Goal: Task Accomplishment & Management: Complete application form

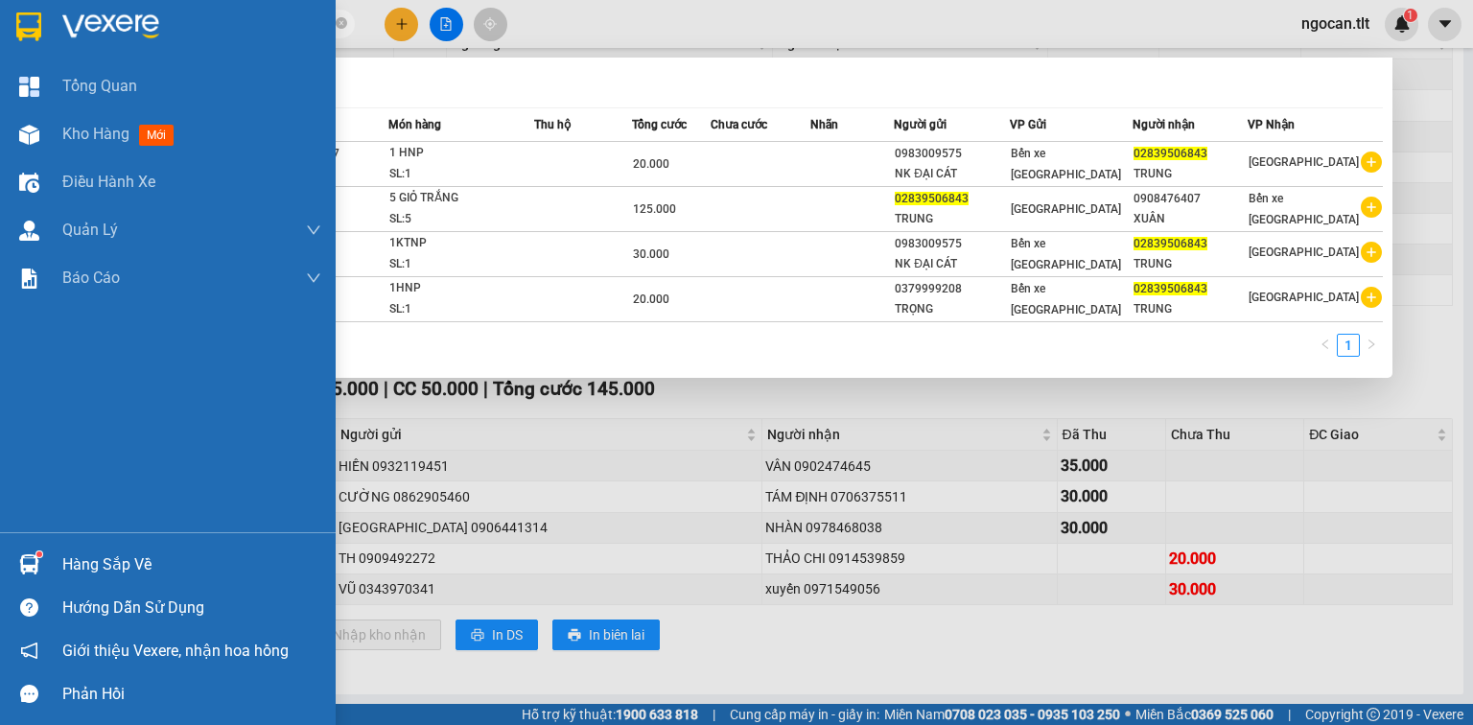
click at [15, 20] on section "Kết quả tìm kiếm ( 4 ) Bộ lọc Mã ĐH Trạng thái Món hàng Thu hộ Tổng cước Chưa c…" at bounding box center [736, 362] width 1473 height 725
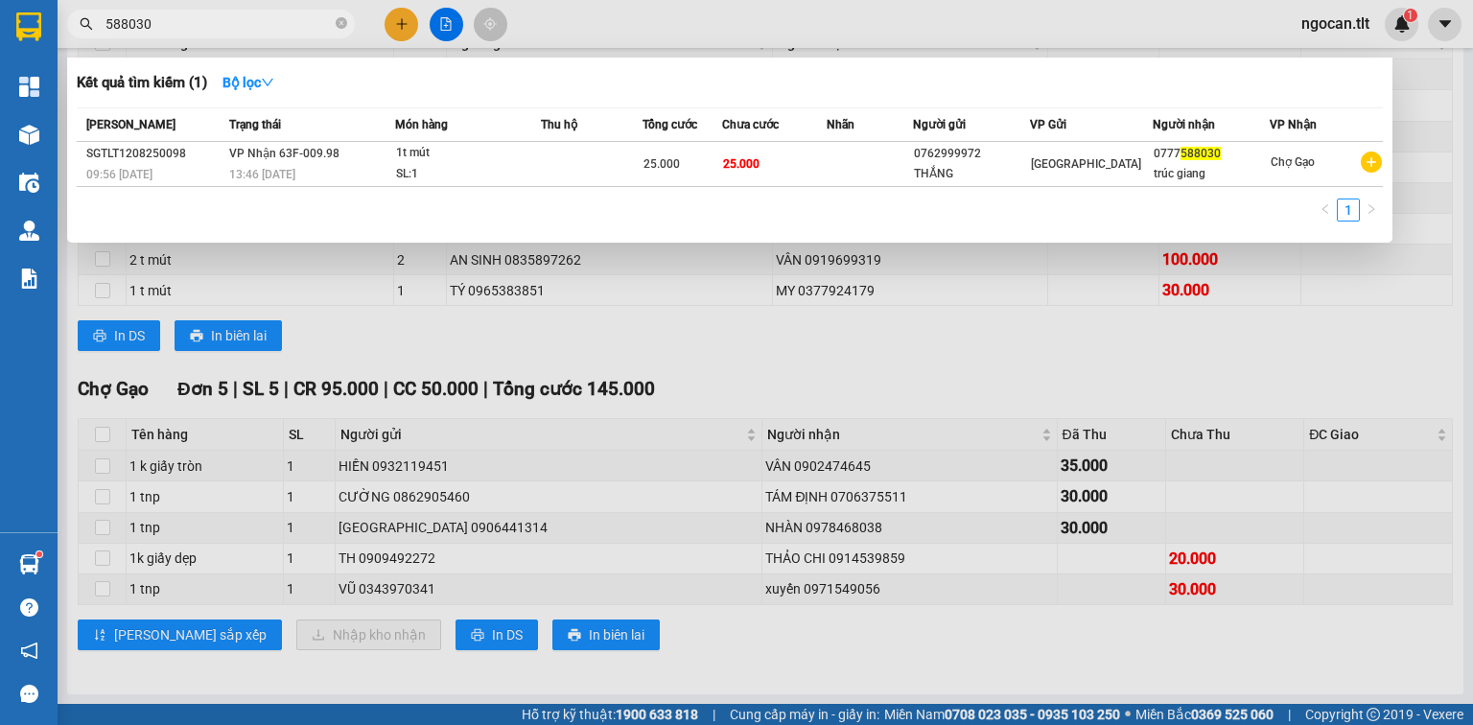
type input "588030"
click at [559, 299] on div at bounding box center [736, 362] width 1473 height 725
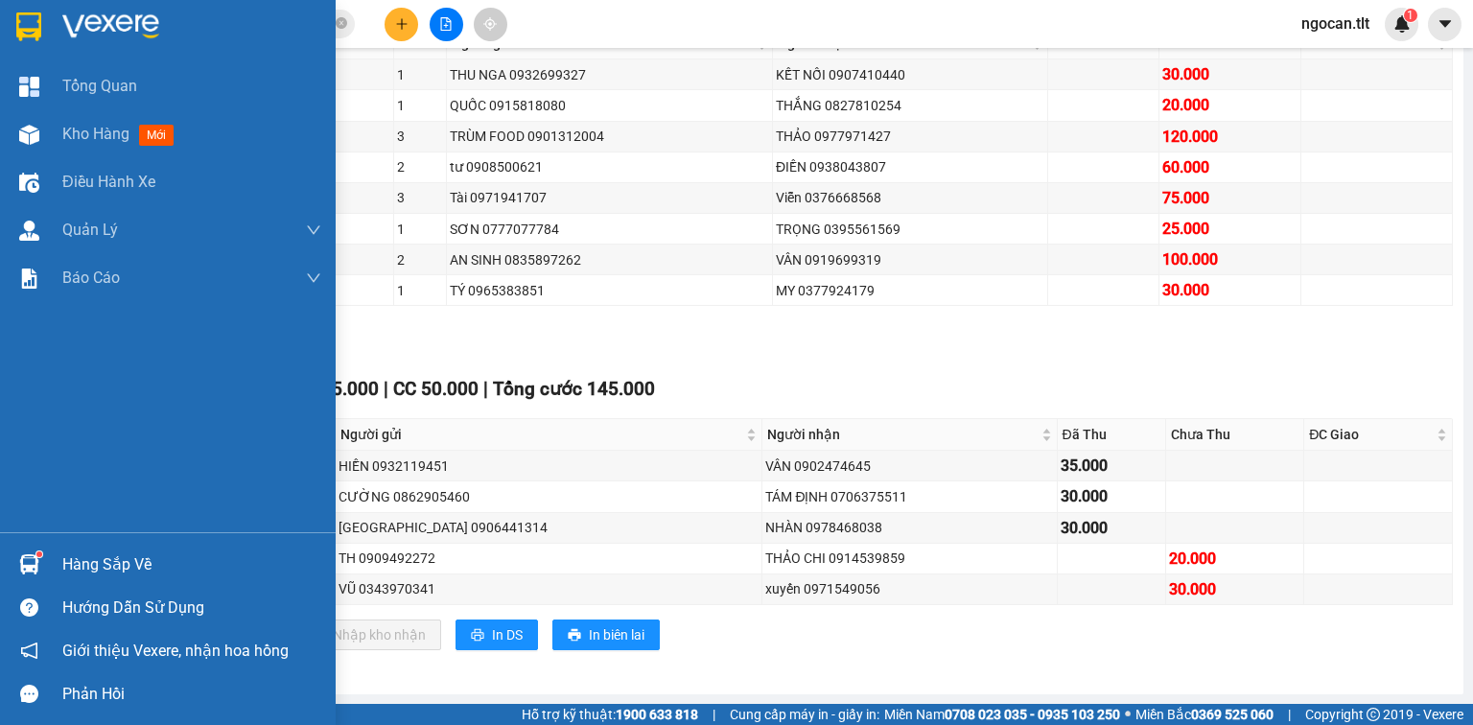
click at [0, 50] on div at bounding box center [168, 31] width 336 height 62
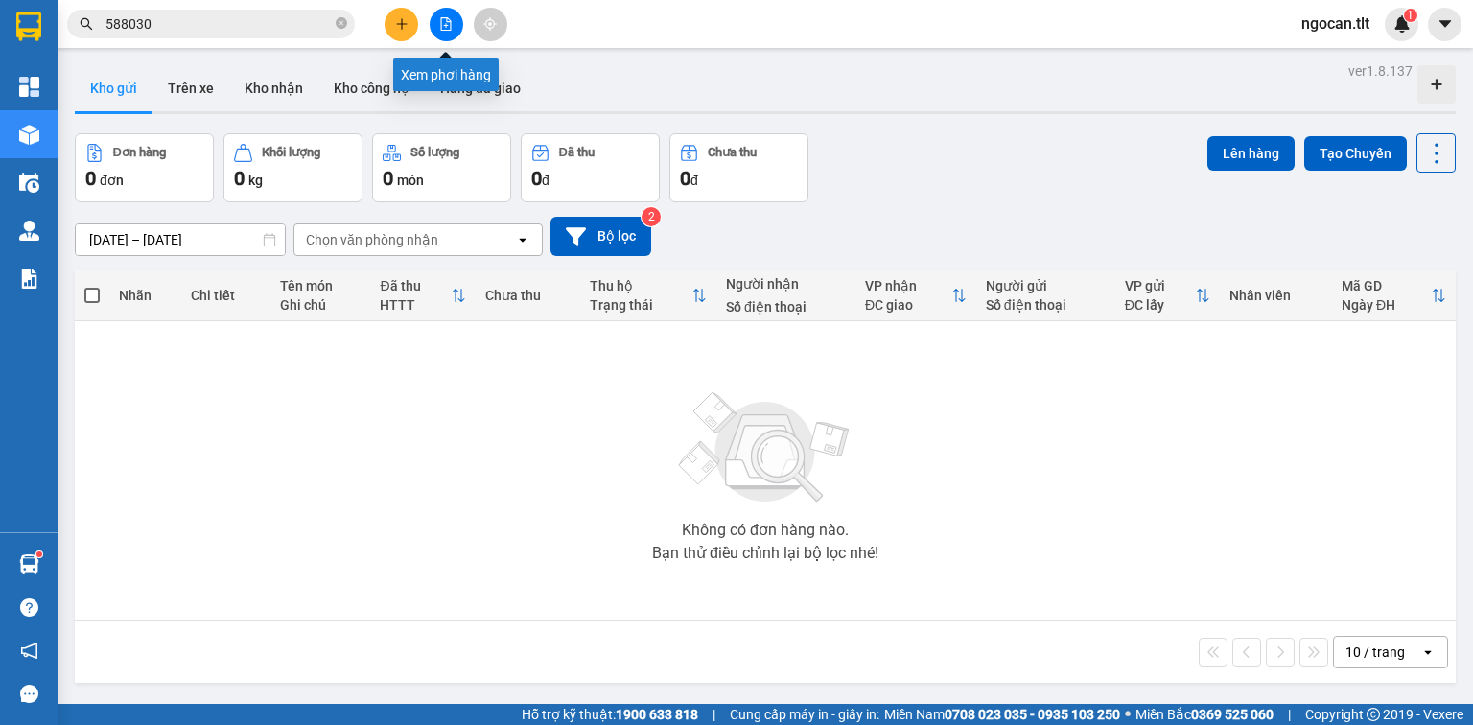
click at [449, 23] on icon "file-add" at bounding box center [445, 23] width 13 height 13
click at [524, 57] on main "ver 1.8.137 Kho gửi Trên xe Kho nhận Kho công nợ Hàng đã giao Đơn hàng 0 đơn Kh…" at bounding box center [736, 352] width 1473 height 704
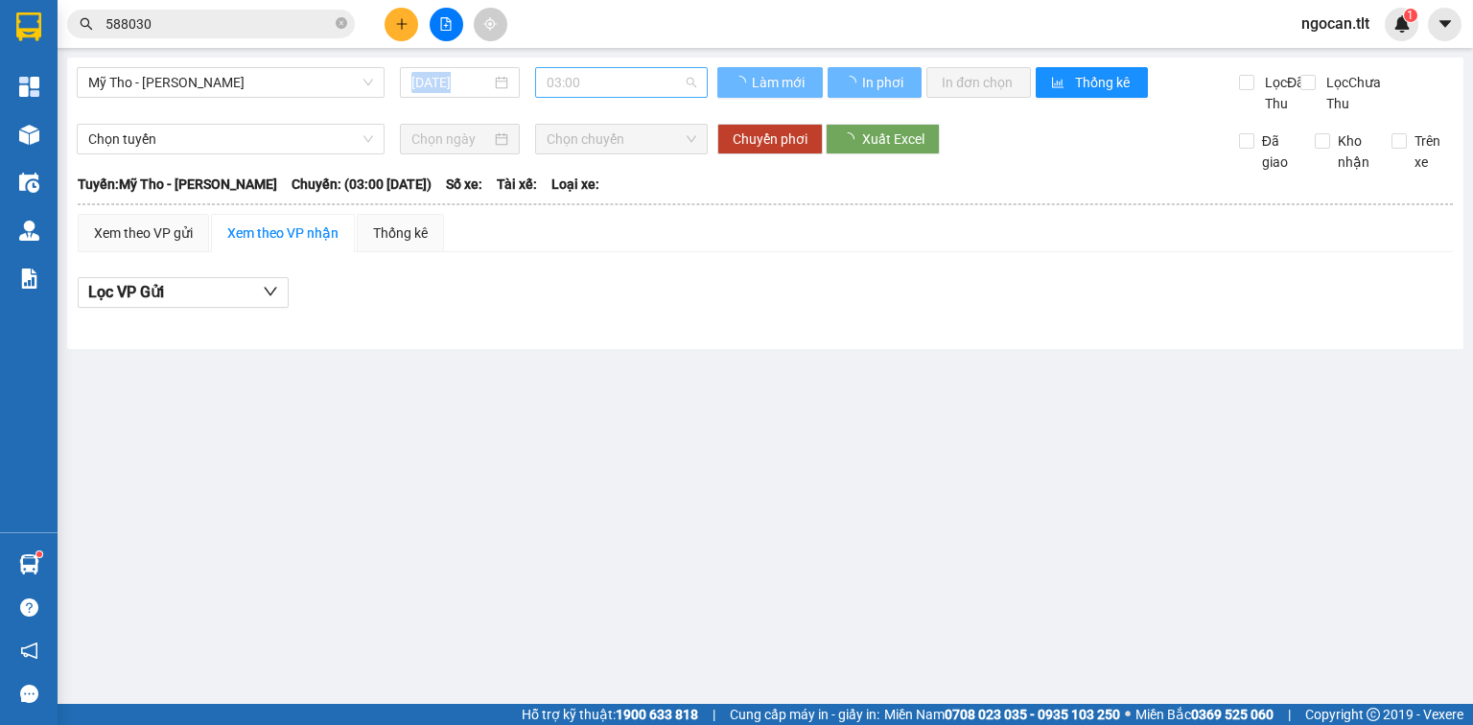
click at [560, 84] on span "03:00" at bounding box center [622, 82] width 151 height 29
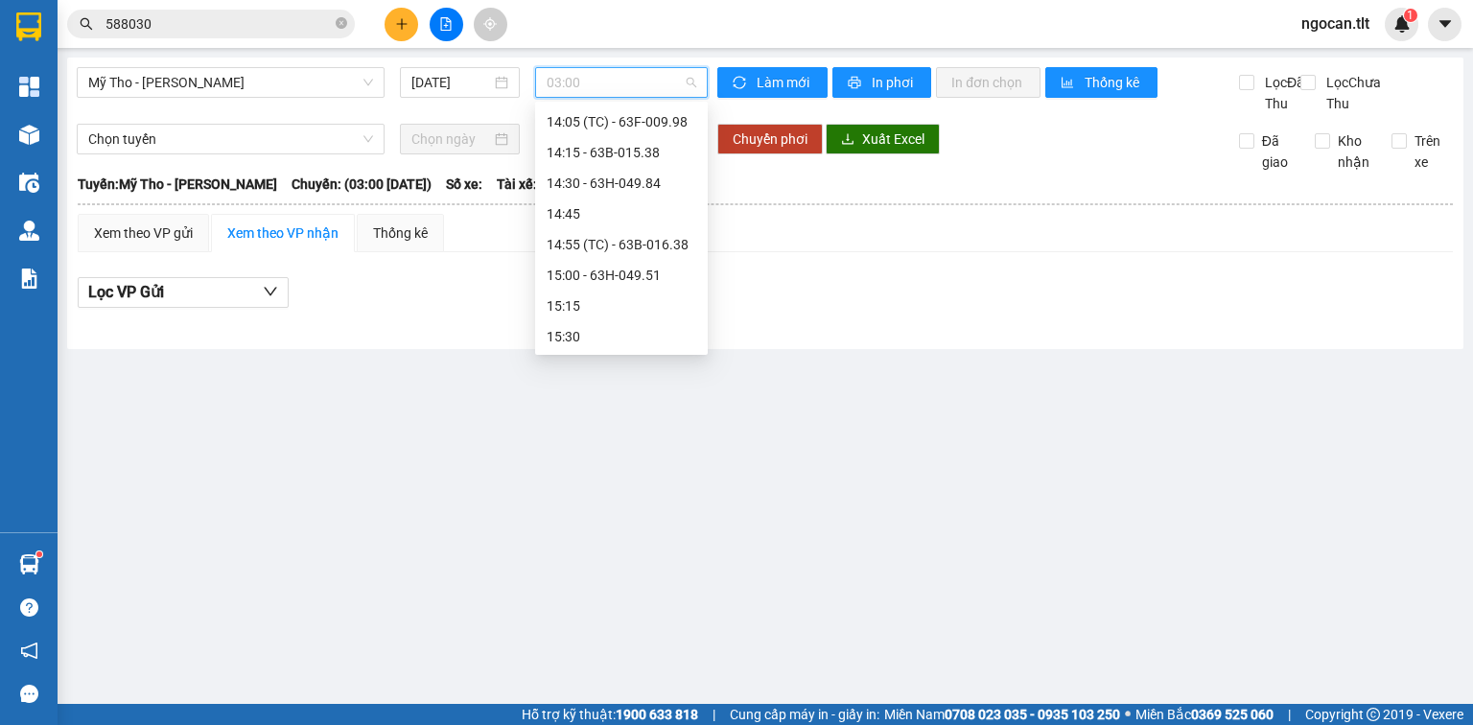
scroll to position [1969, 0]
click at [660, 262] on div "14:55 (TC) - 63B-016.38" at bounding box center [622, 269] width 150 height 21
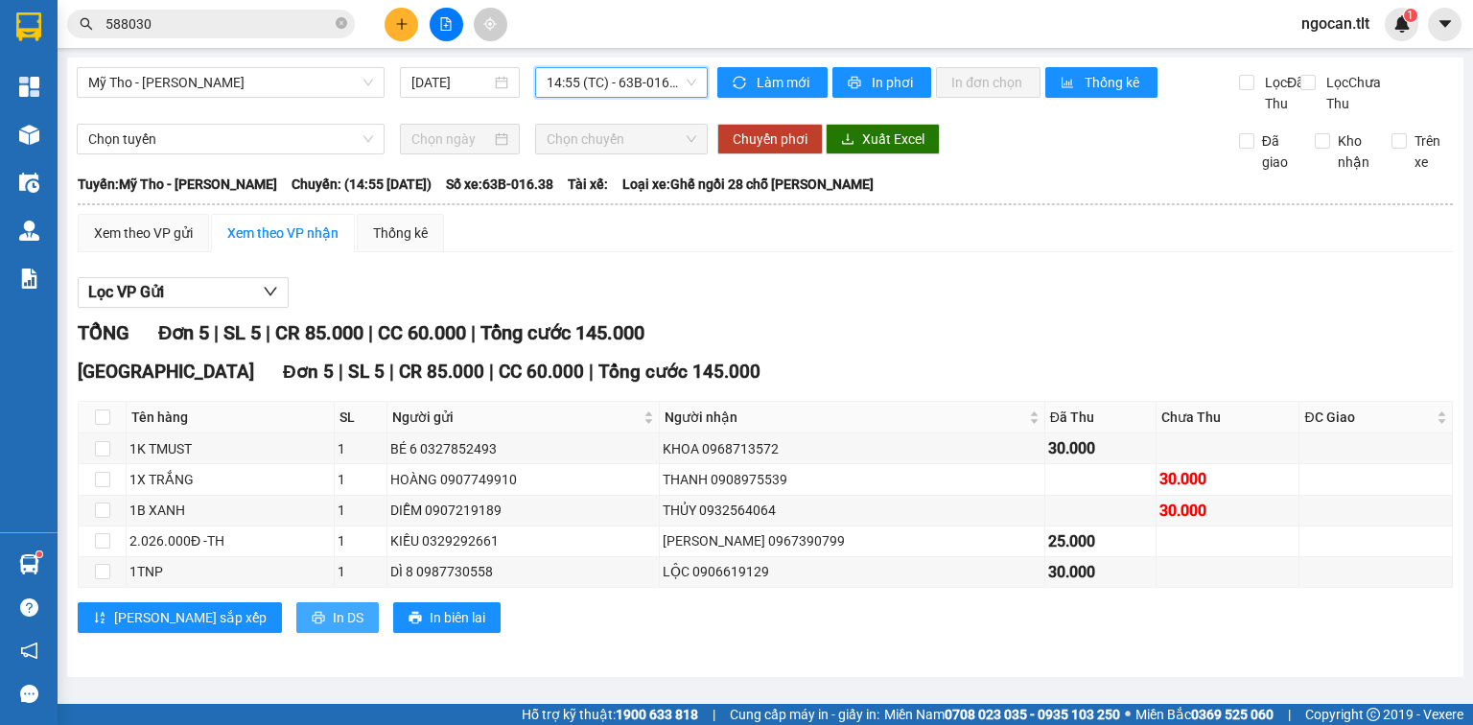
click at [333, 628] on span "In DS" at bounding box center [348, 617] width 31 height 21
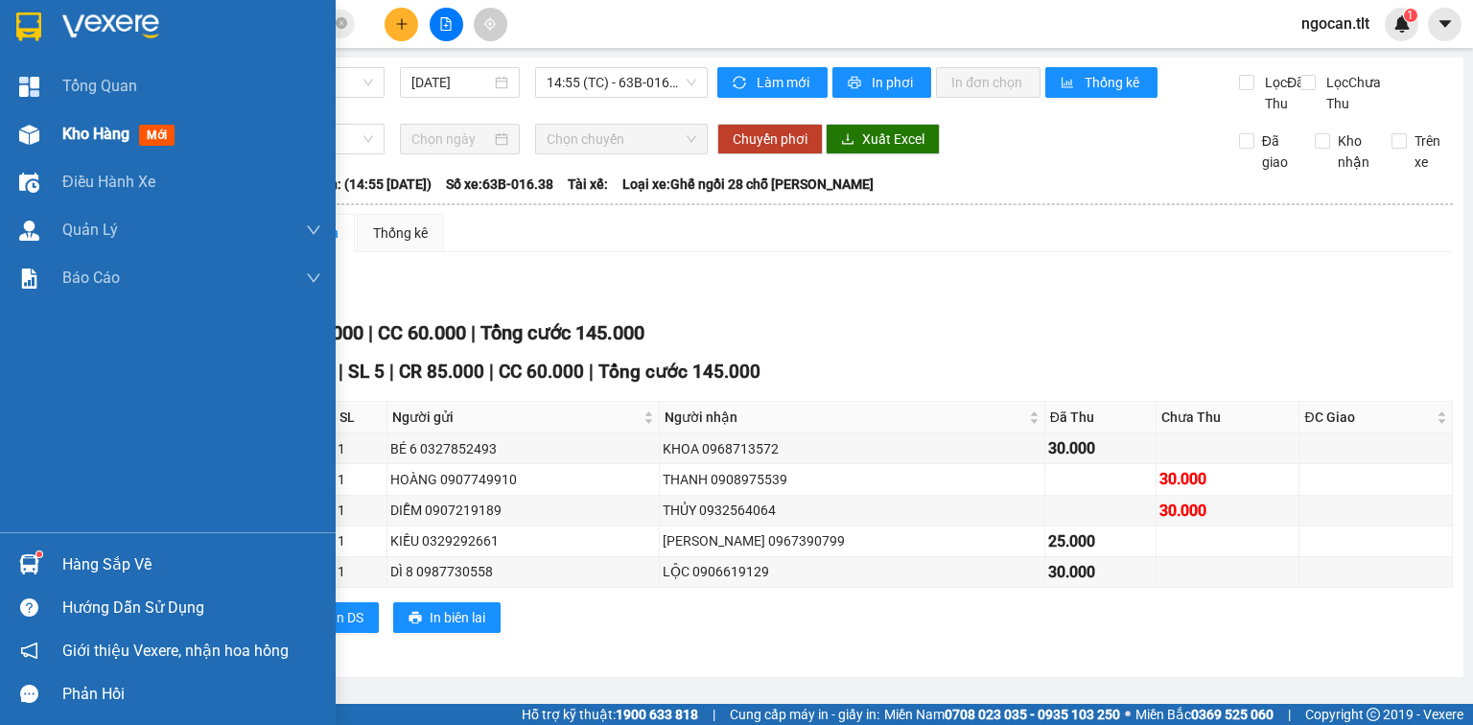
click at [42, 134] on div at bounding box center [29, 135] width 34 height 34
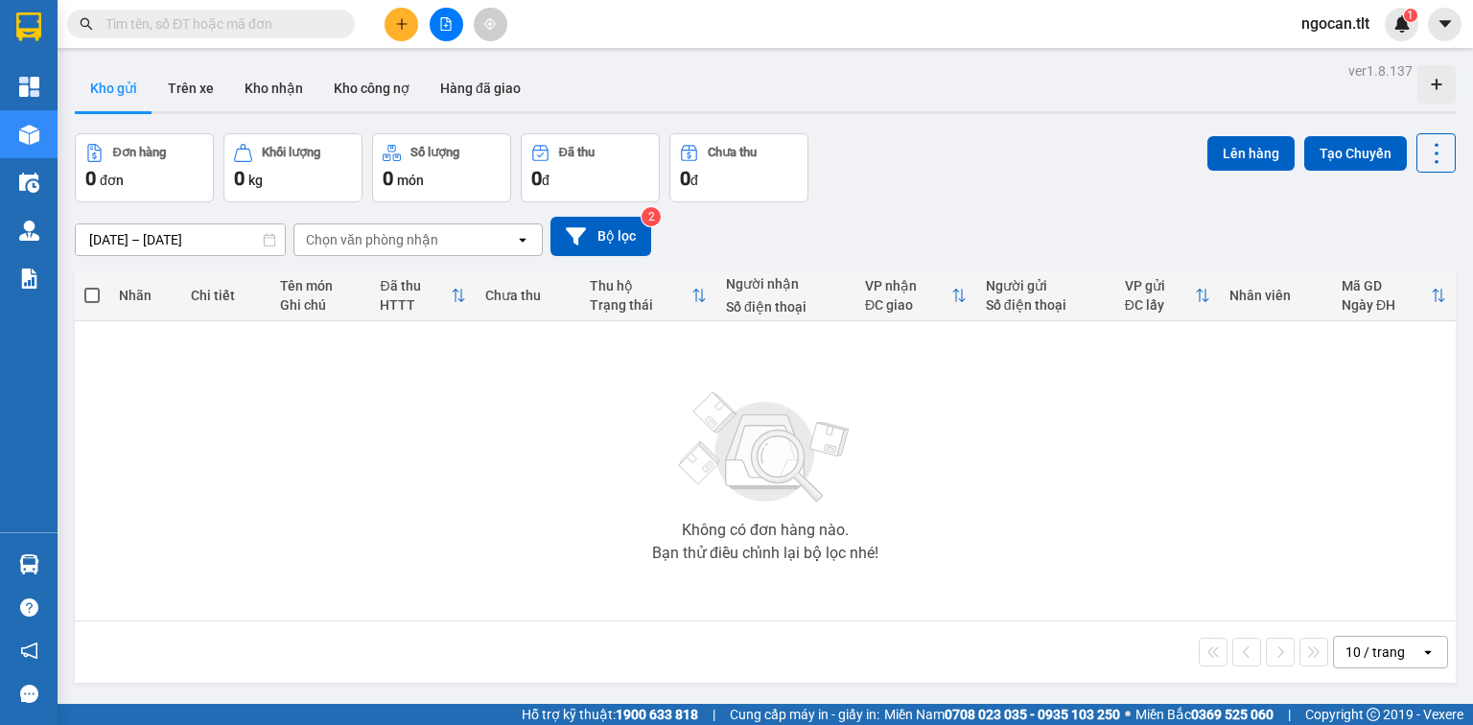
click at [169, 28] on input "text" at bounding box center [218, 23] width 226 height 21
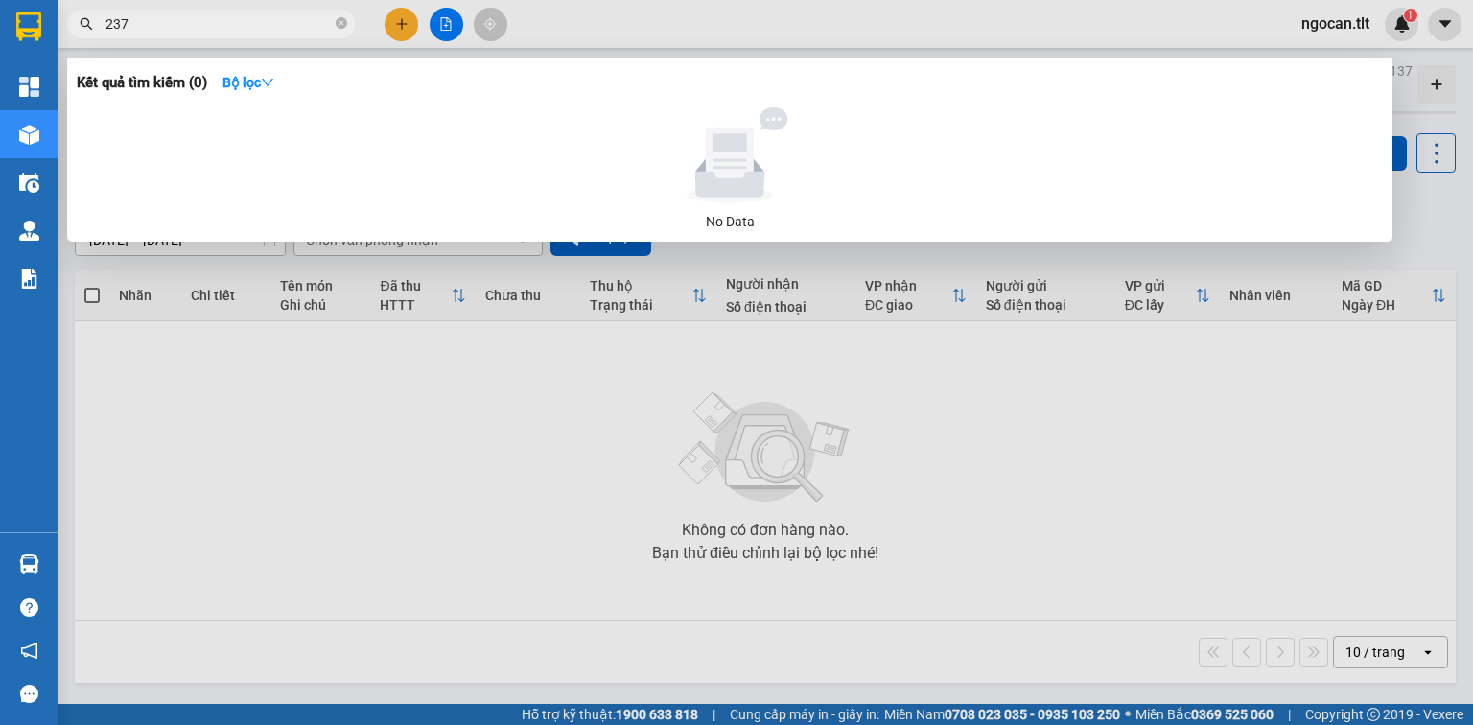
type input "237"
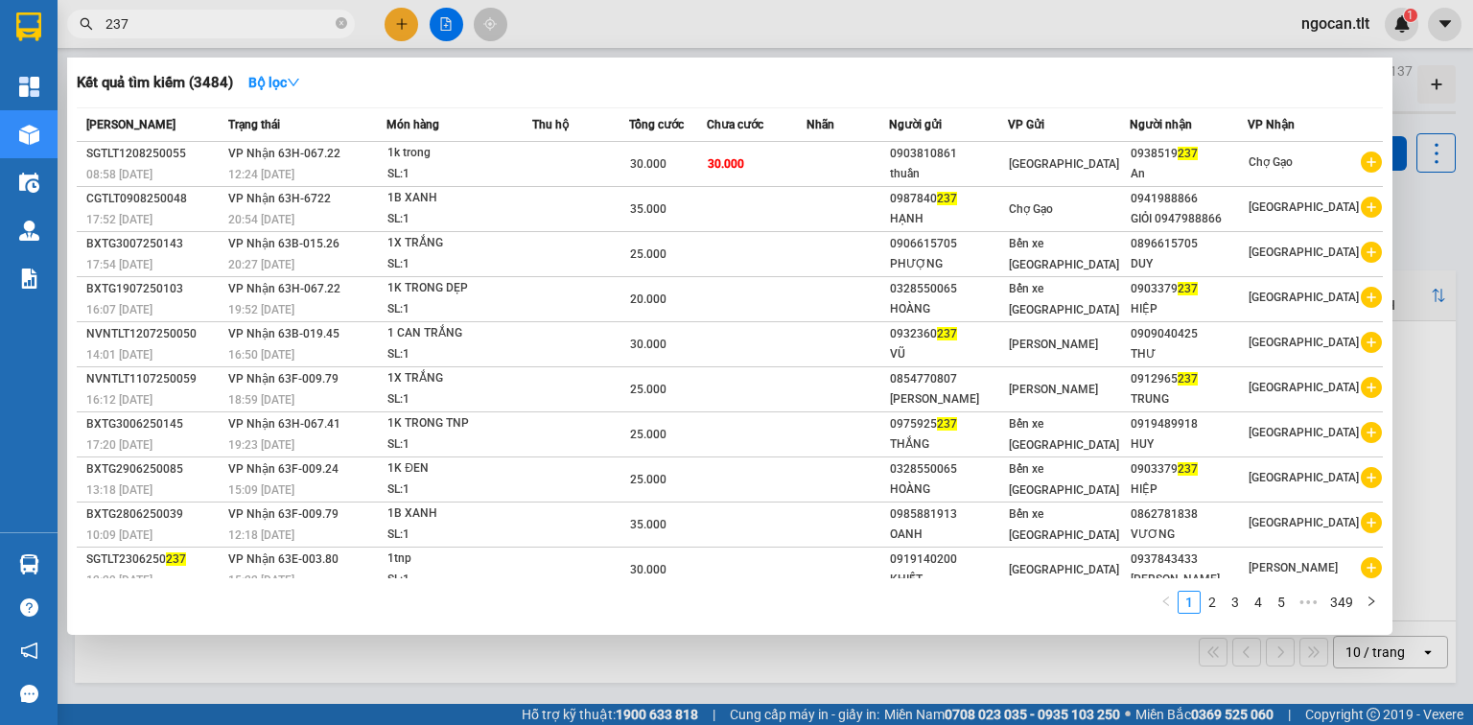
drag, startPoint x: 476, startPoint y: 645, endPoint x: 480, endPoint y: 575, distance: 70.2
click at [476, 644] on div at bounding box center [736, 362] width 1473 height 725
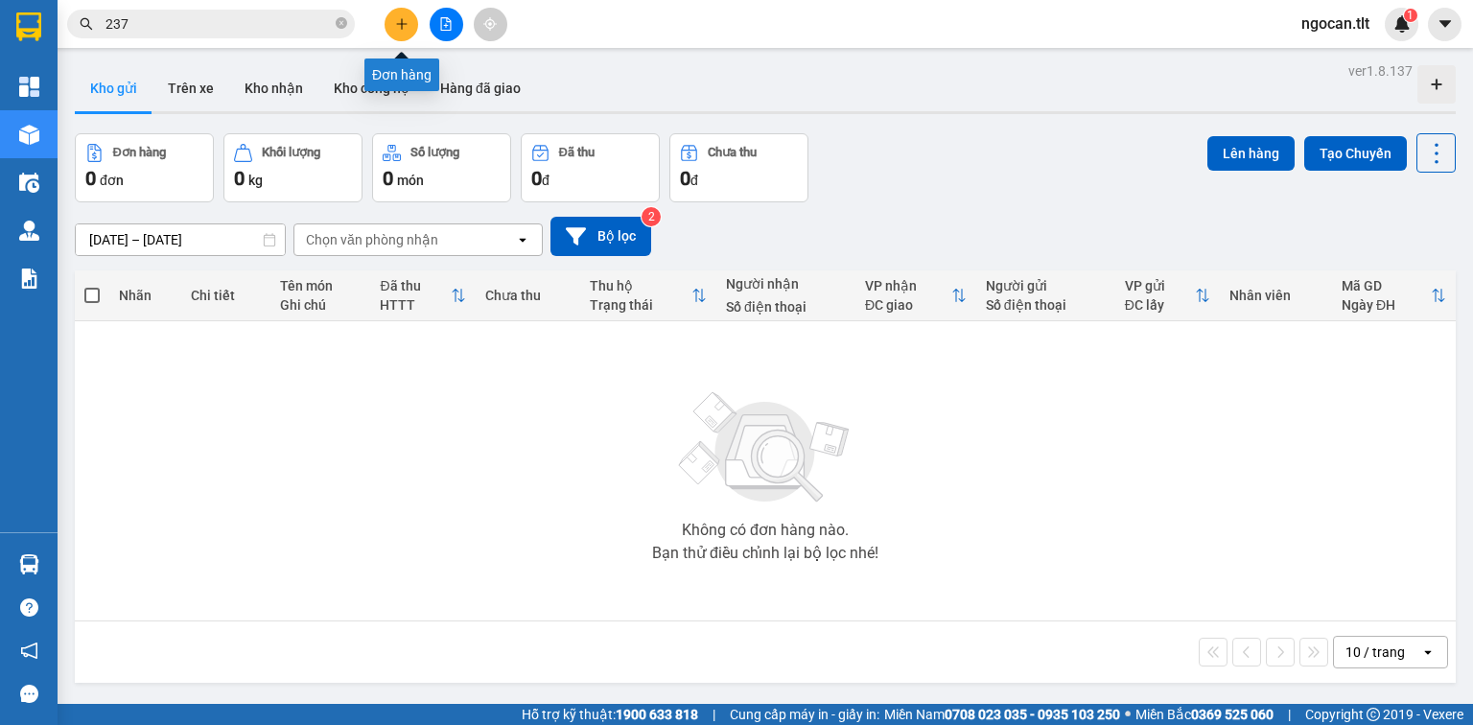
click at [445, 19] on icon "file-add" at bounding box center [445, 23] width 13 height 13
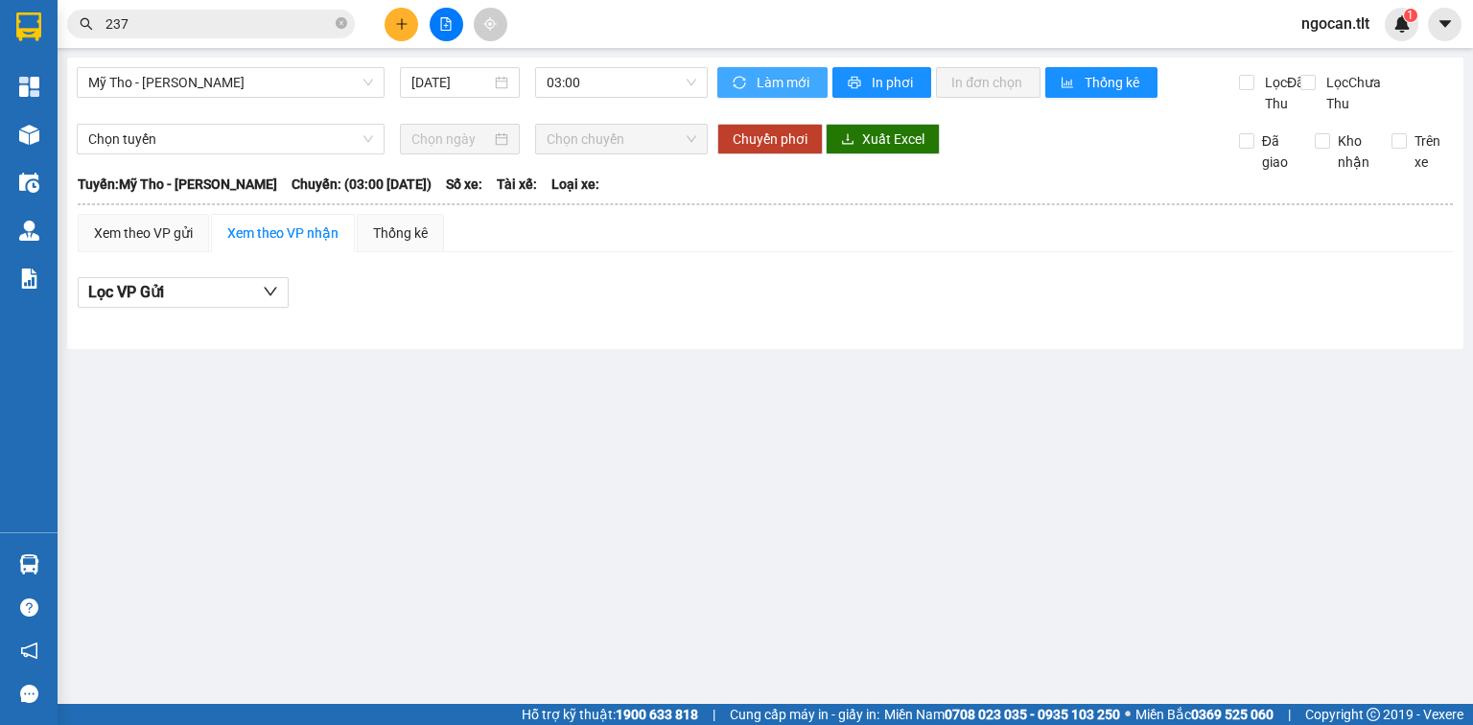
drag, startPoint x: 754, startPoint y: 75, endPoint x: 671, endPoint y: 80, distance: 82.6
click at [753, 75] on button "Làm mới" at bounding box center [772, 82] width 110 height 31
click at [641, 84] on span "03:00" at bounding box center [622, 82] width 151 height 29
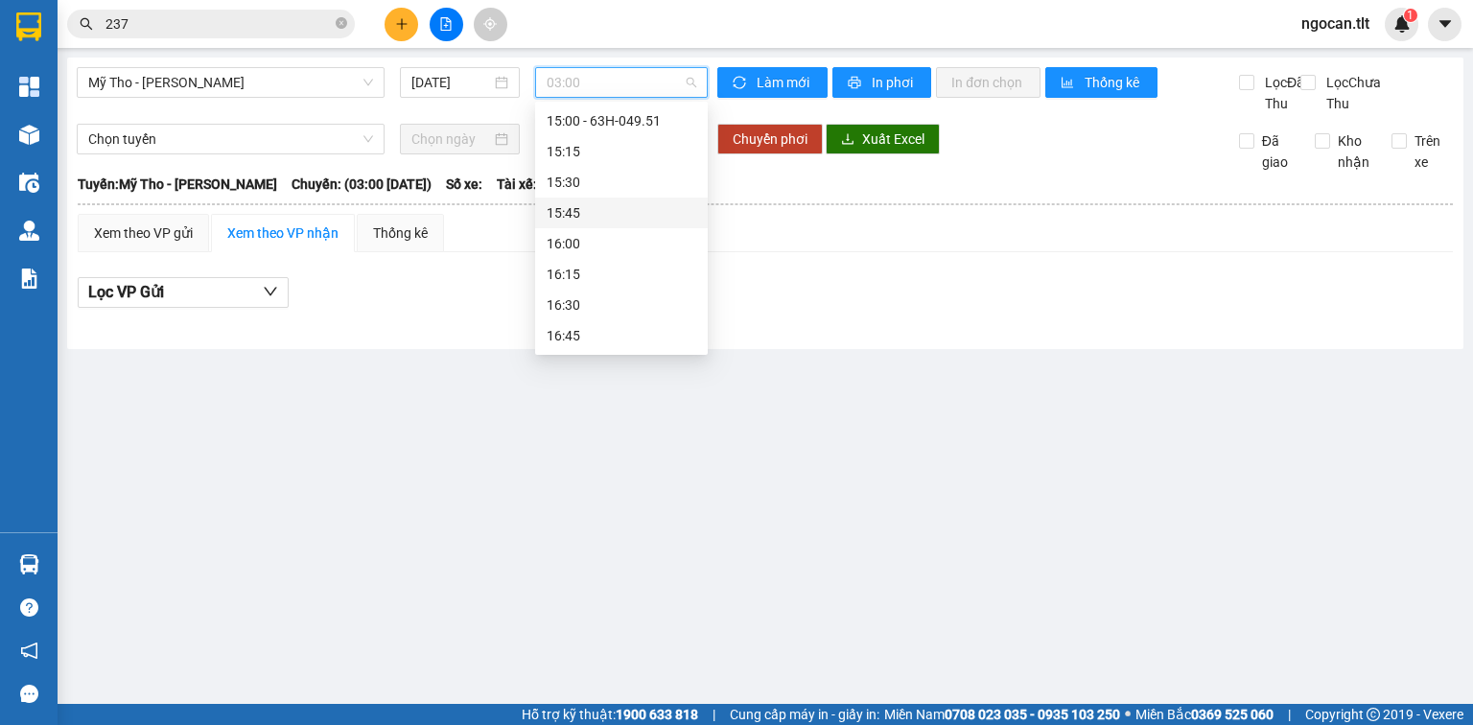
scroll to position [1969, 0]
click at [679, 263] on div "14:55 (TC) - 63B-016.38" at bounding box center [622, 269] width 150 height 21
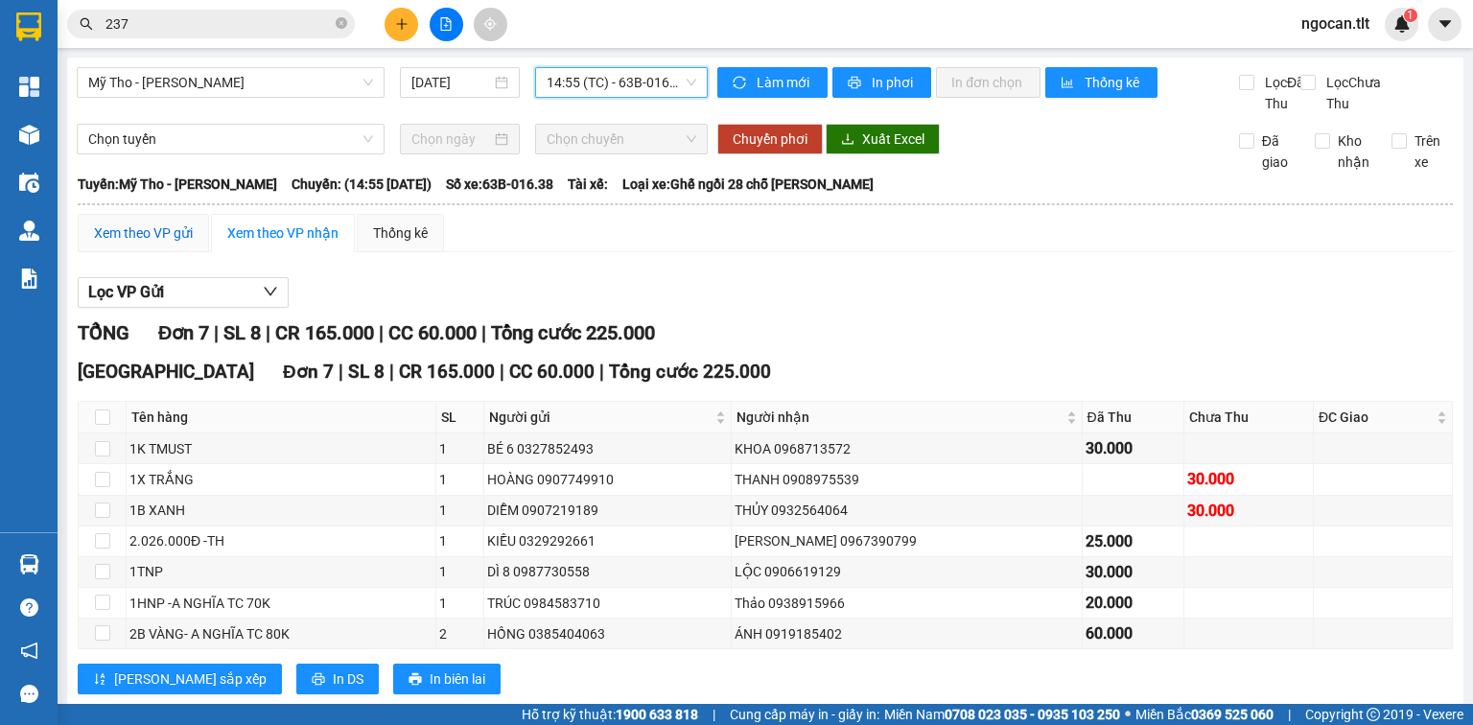
click at [168, 244] on div "Xem theo VP gửi" at bounding box center [143, 232] width 99 height 21
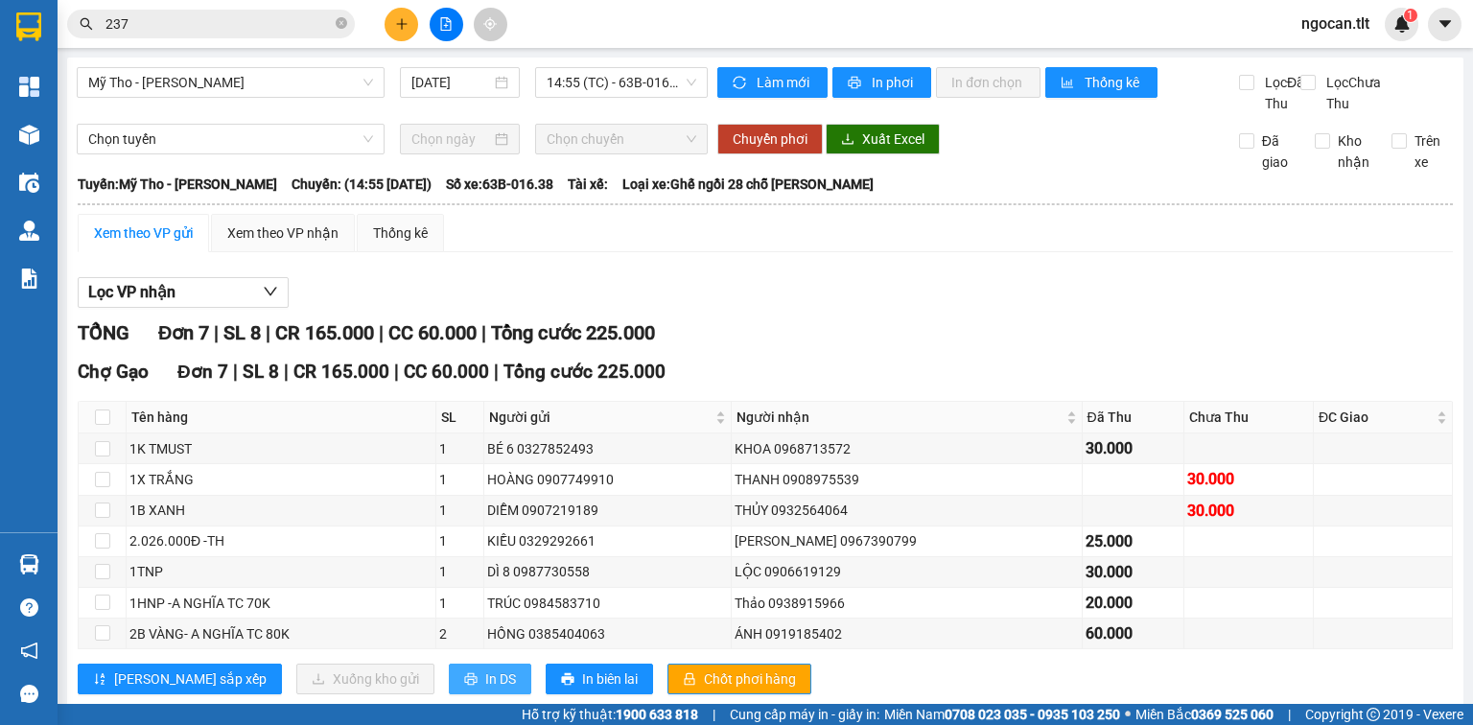
click at [464, 686] on icon "printer" at bounding box center [470, 678] width 13 height 13
click at [688, 704] on div "Hỗ trợ kỹ thuật: 1900 633 818 | Cung cấp máy in - giấy in: Miền Nam 0708 023 03…" at bounding box center [731, 714] width 1463 height 21
click at [704, 689] on span "Chốt phơi hàng" at bounding box center [750, 678] width 92 height 21
click at [416, 21] on button at bounding box center [402, 25] width 34 height 34
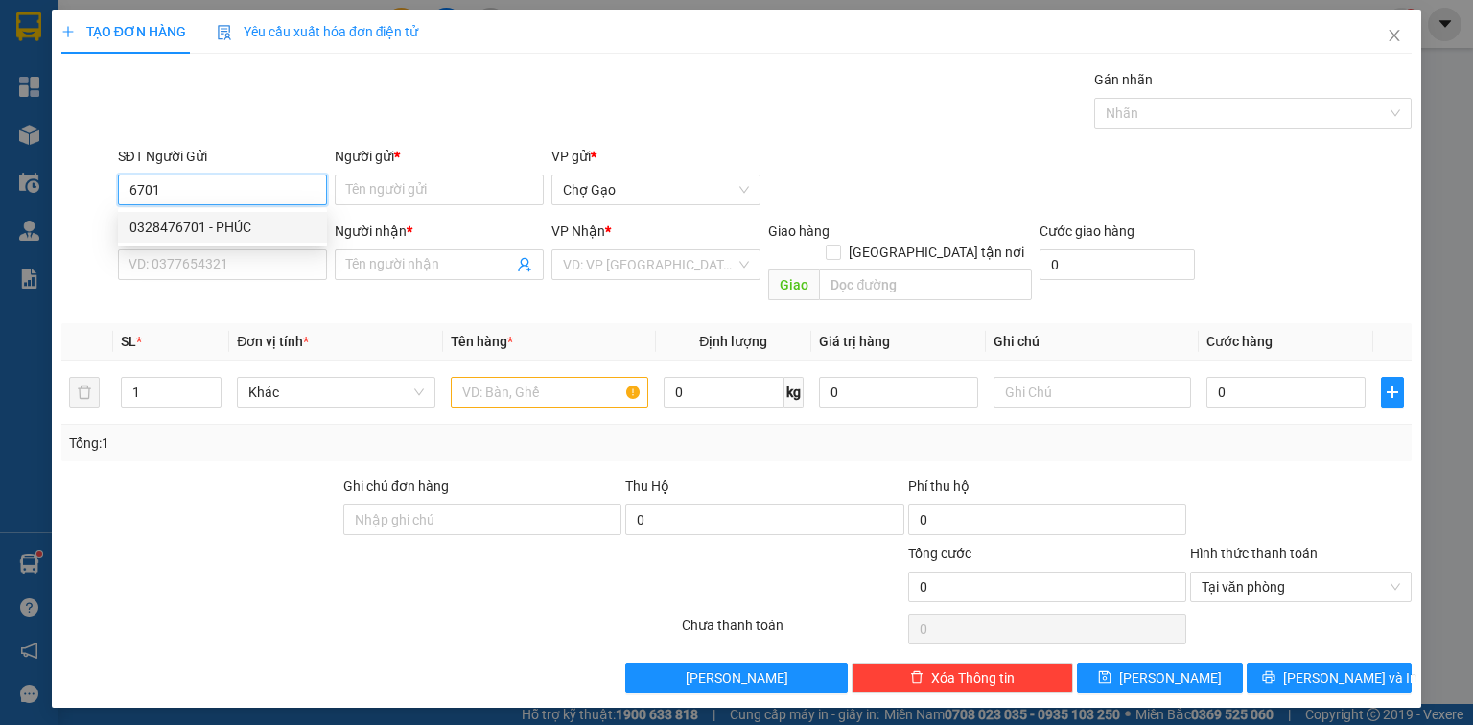
click at [230, 222] on div "0328476701 - PHÚC" at bounding box center [222, 227] width 186 height 21
type input "0328476701"
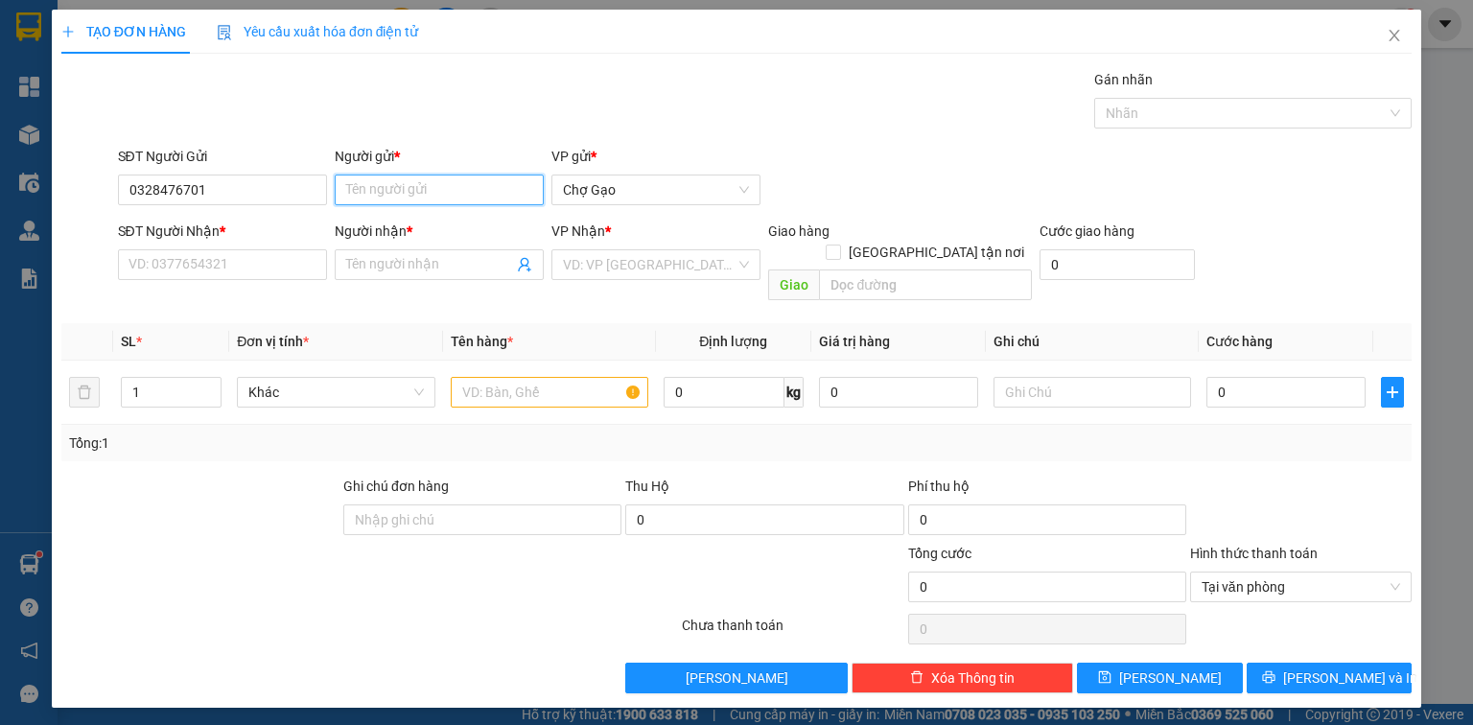
click at [383, 199] on input "Người gửi *" at bounding box center [439, 190] width 209 height 31
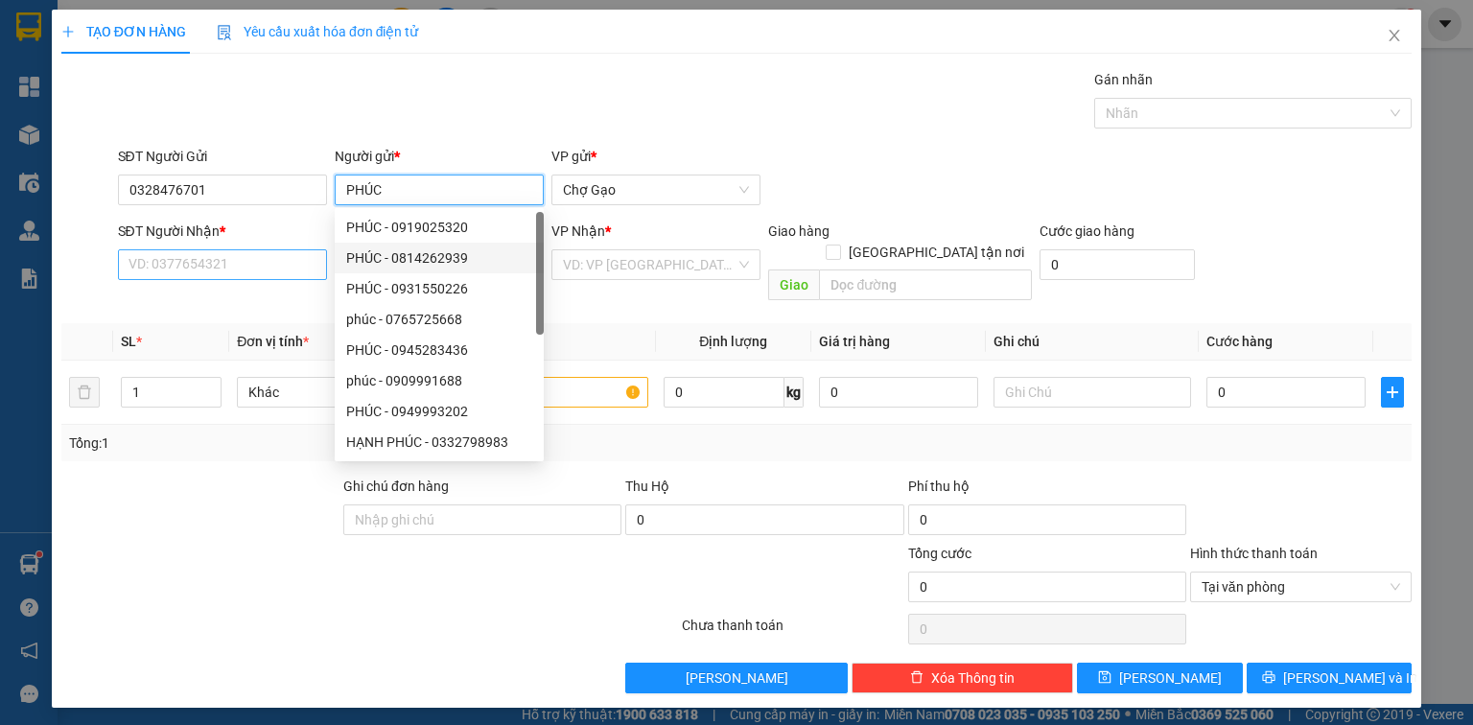
type input "PHÚC"
click at [257, 262] on input "SĐT Người Nhận *" at bounding box center [222, 264] width 209 height 31
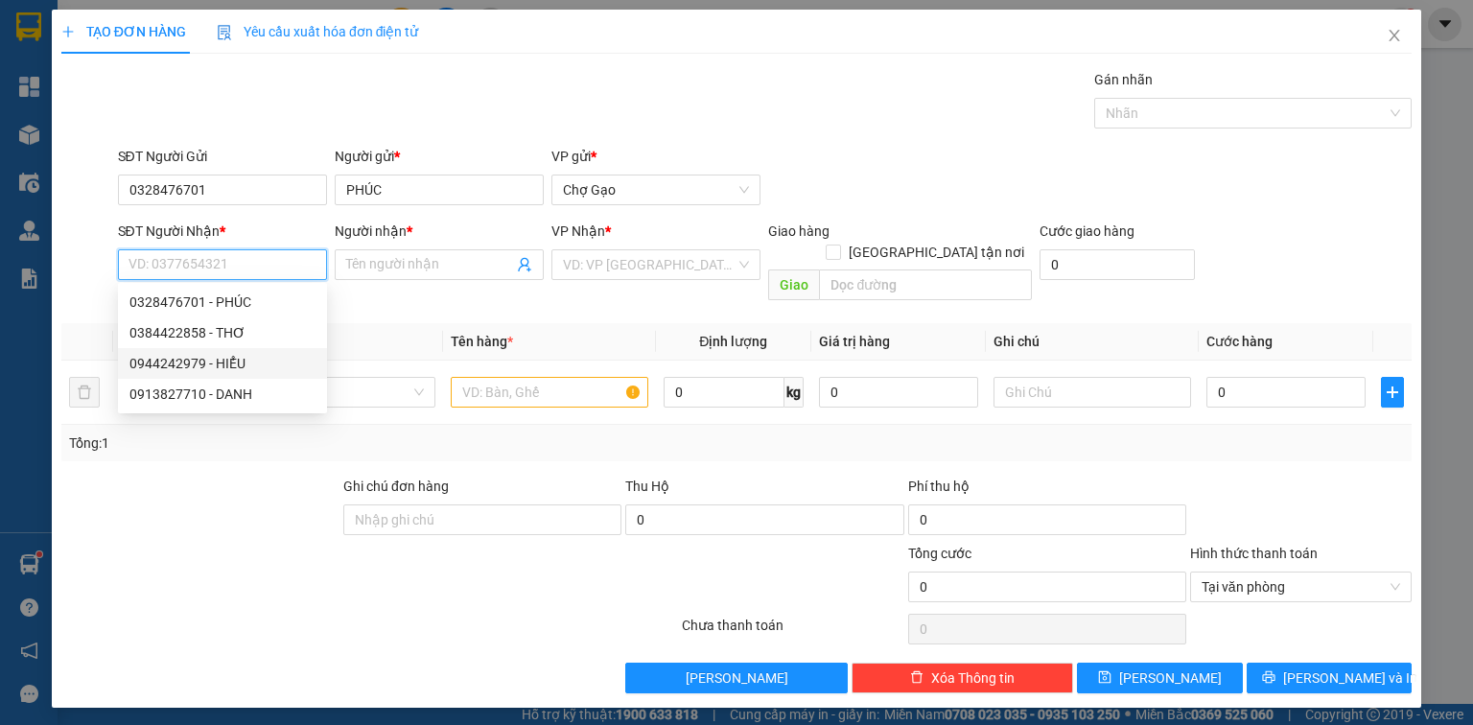
click at [249, 338] on div "0384422858 - THƠ" at bounding box center [222, 332] width 186 height 21
type input "0384422858"
type input "THƠ"
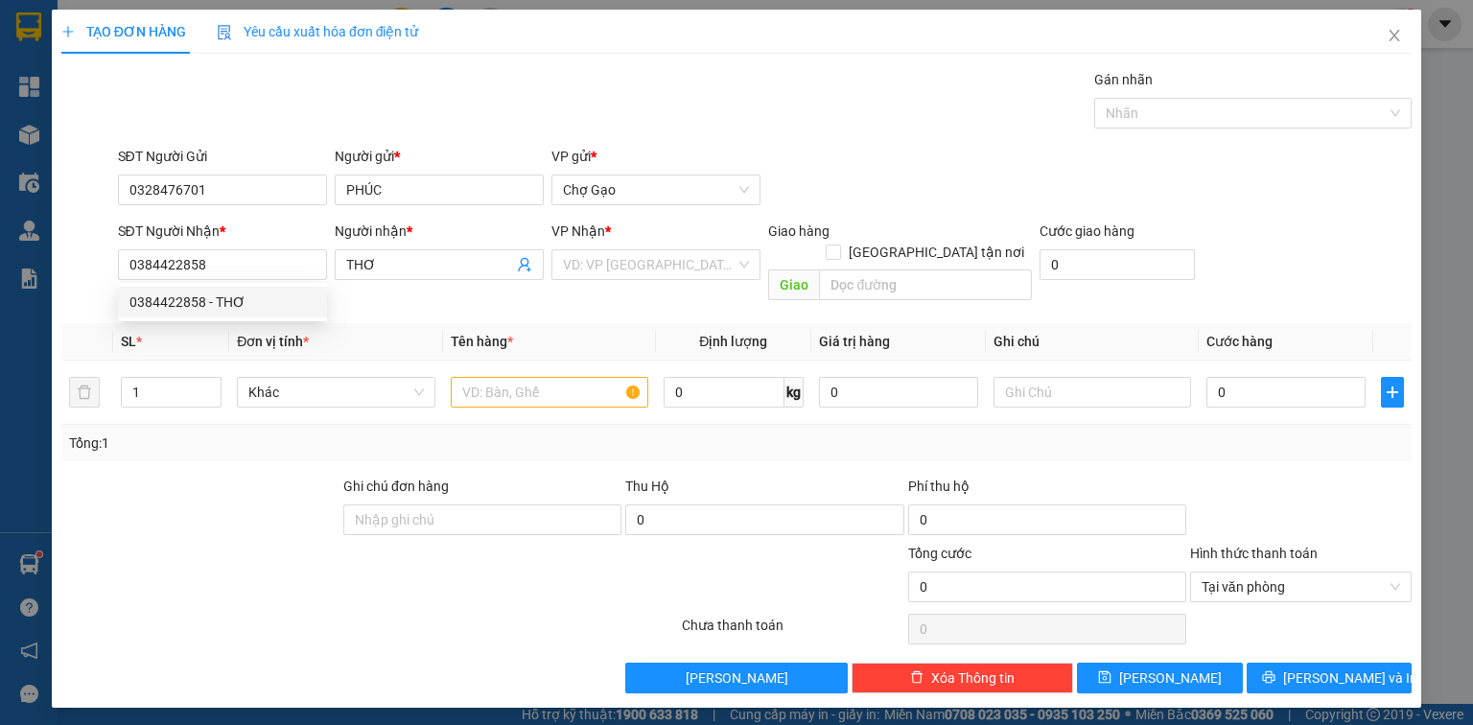
click at [701, 280] on div "VP Nhận * VD: VP Sài Gòn" at bounding box center [655, 254] width 209 height 67
drag, startPoint x: 655, startPoint y: 277, endPoint x: 644, endPoint y: 275, distance: 10.7
click at [648, 275] on div "VD: VP Sài Gòn" at bounding box center [655, 264] width 209 height 31
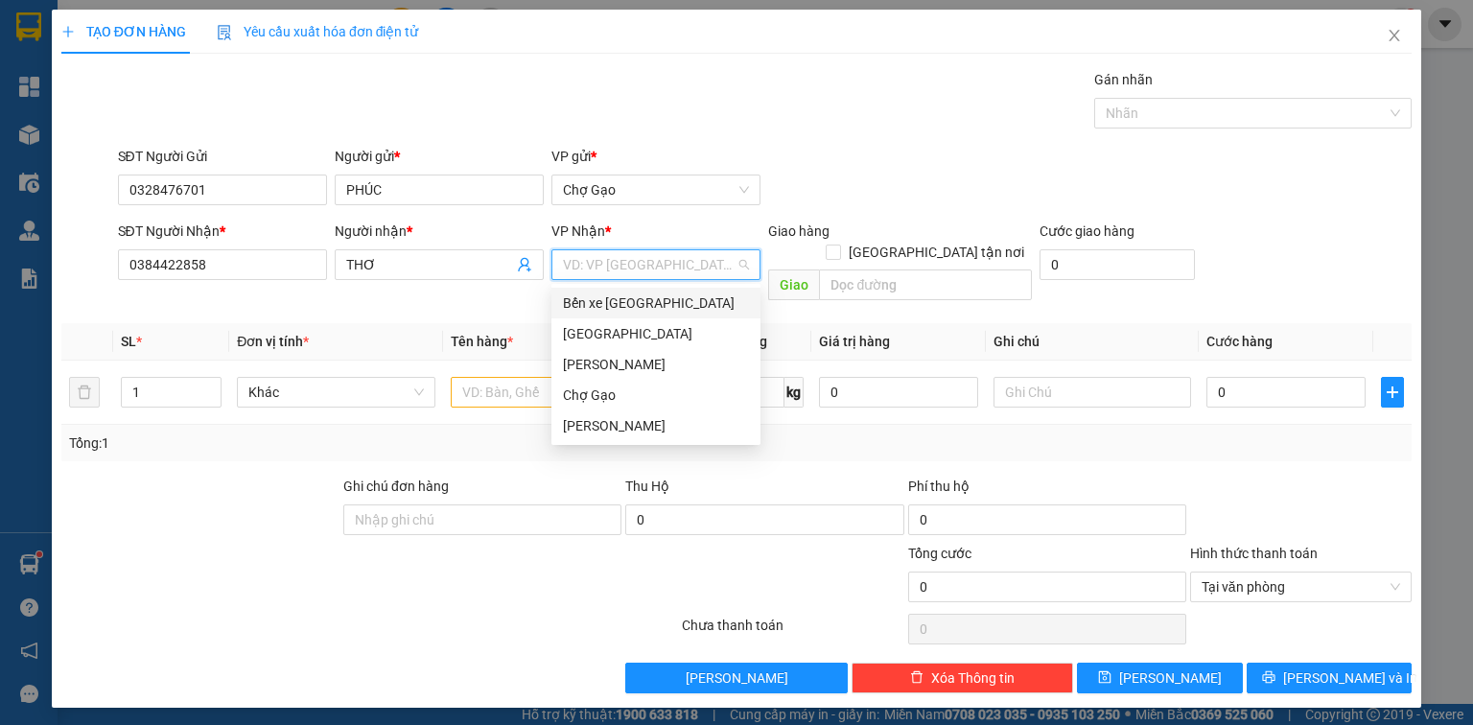
click at [638, 272] on input "search" at bounding box center [649, 264] width 173 height 29
click at [610, 335] on div "[GEOGRAPHIC_DATA]" at bounding box center [656, 333] width 186 height 21
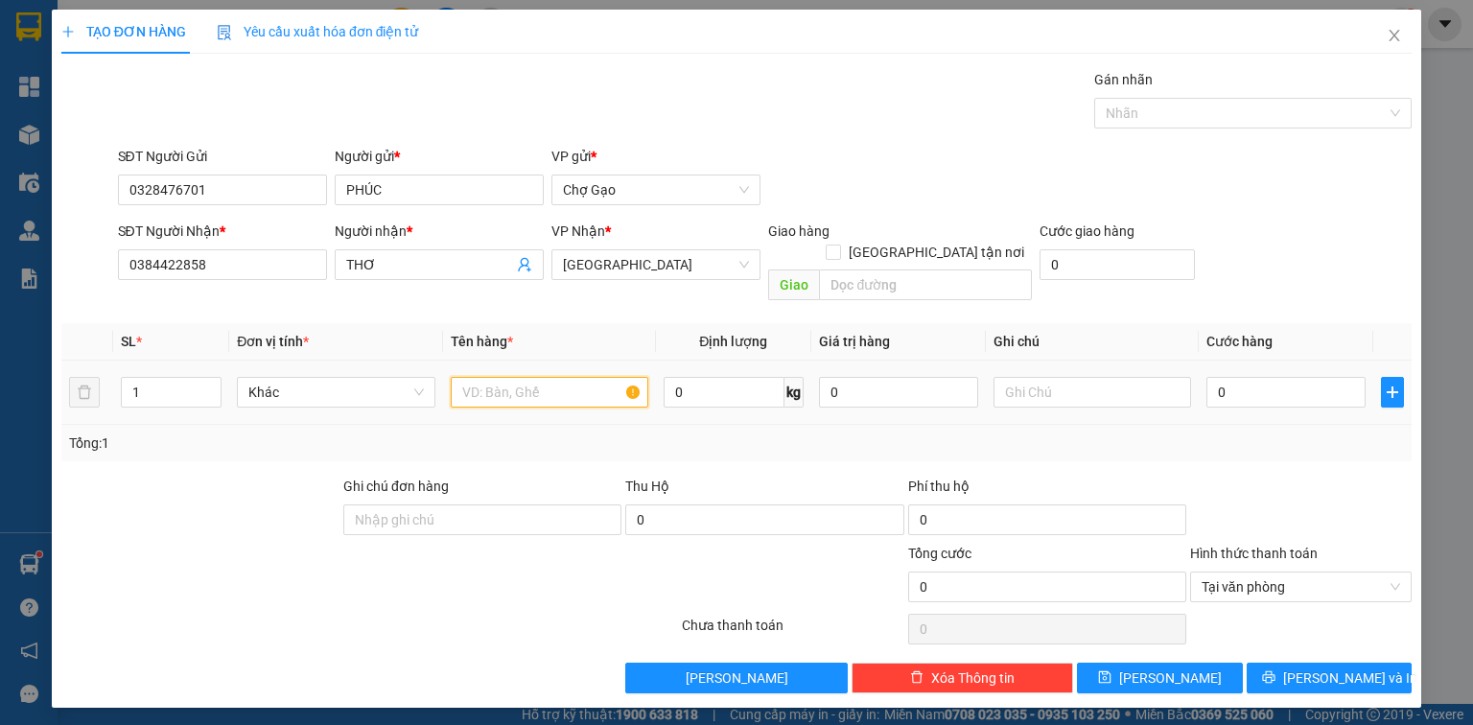
click at [500, 377] on input "text" at bounding box center [550, 392] width 198 height 31
type input "1 BAO VÀNG - CÁ CẢNH"
click at [1323, 380] on input "0" at bounding box center [1285, 392] width 159 height 31
type input "3"
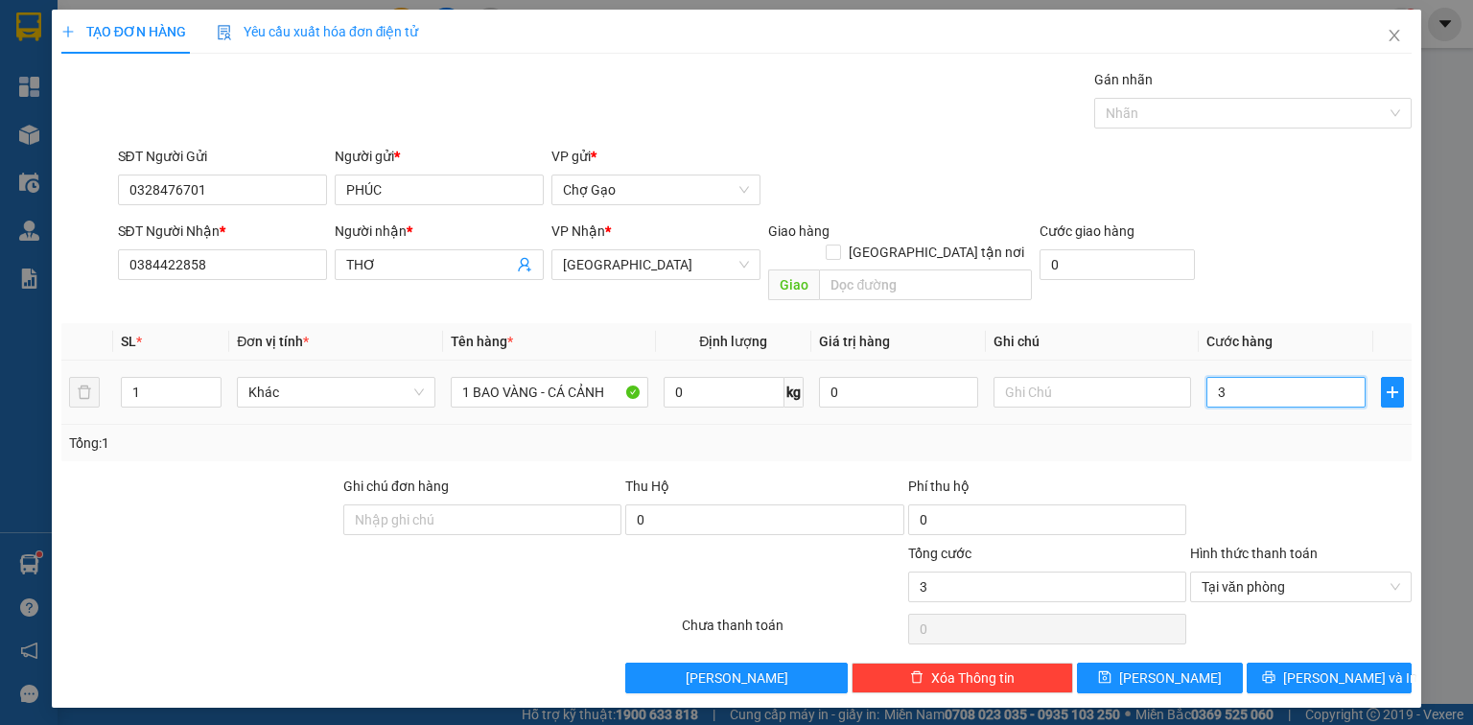
type input "30"
type input "30.000"
click at [1279, 667] on button "Lưu và In" at bounding box center [1330, 678] width 166 height 31
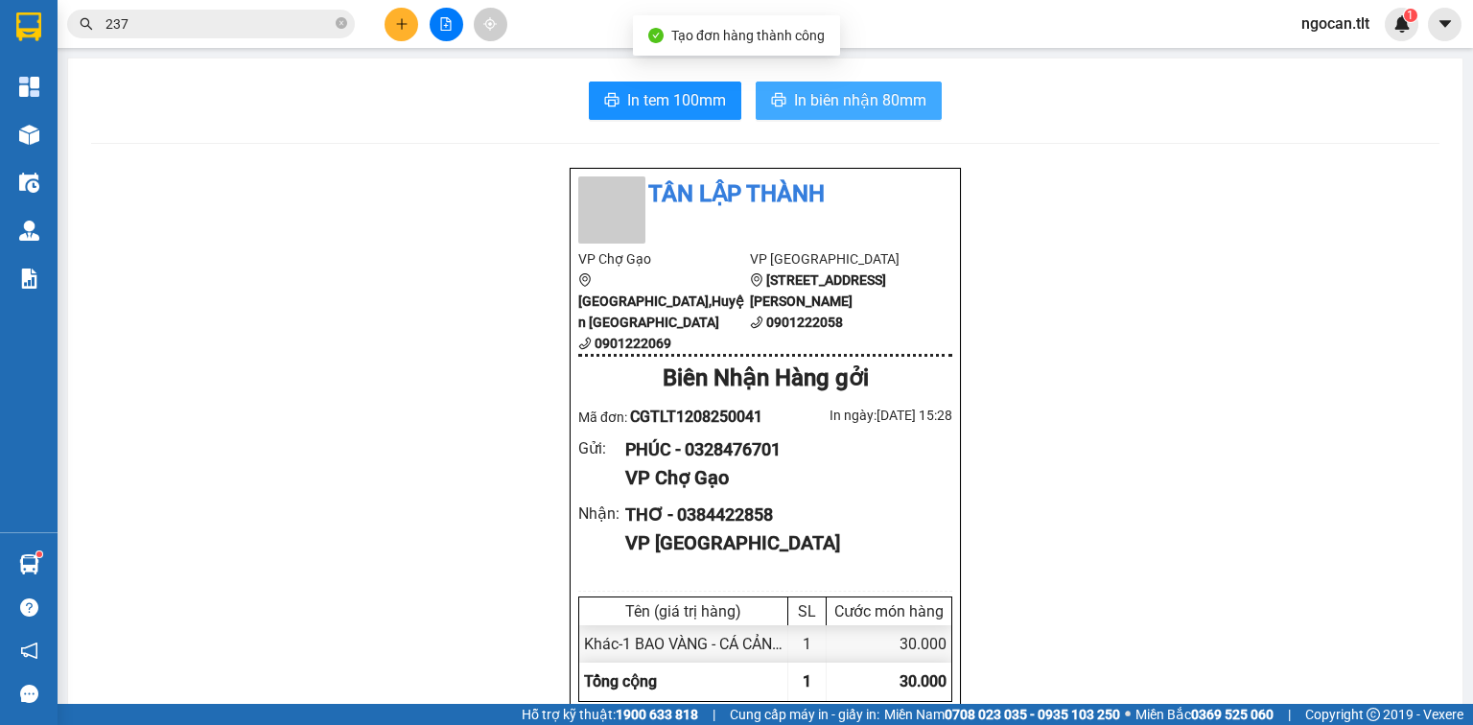
click at [899, 85] on button "In biên nhận 80mm" at bounding box center [849, 101] width 186 height 38
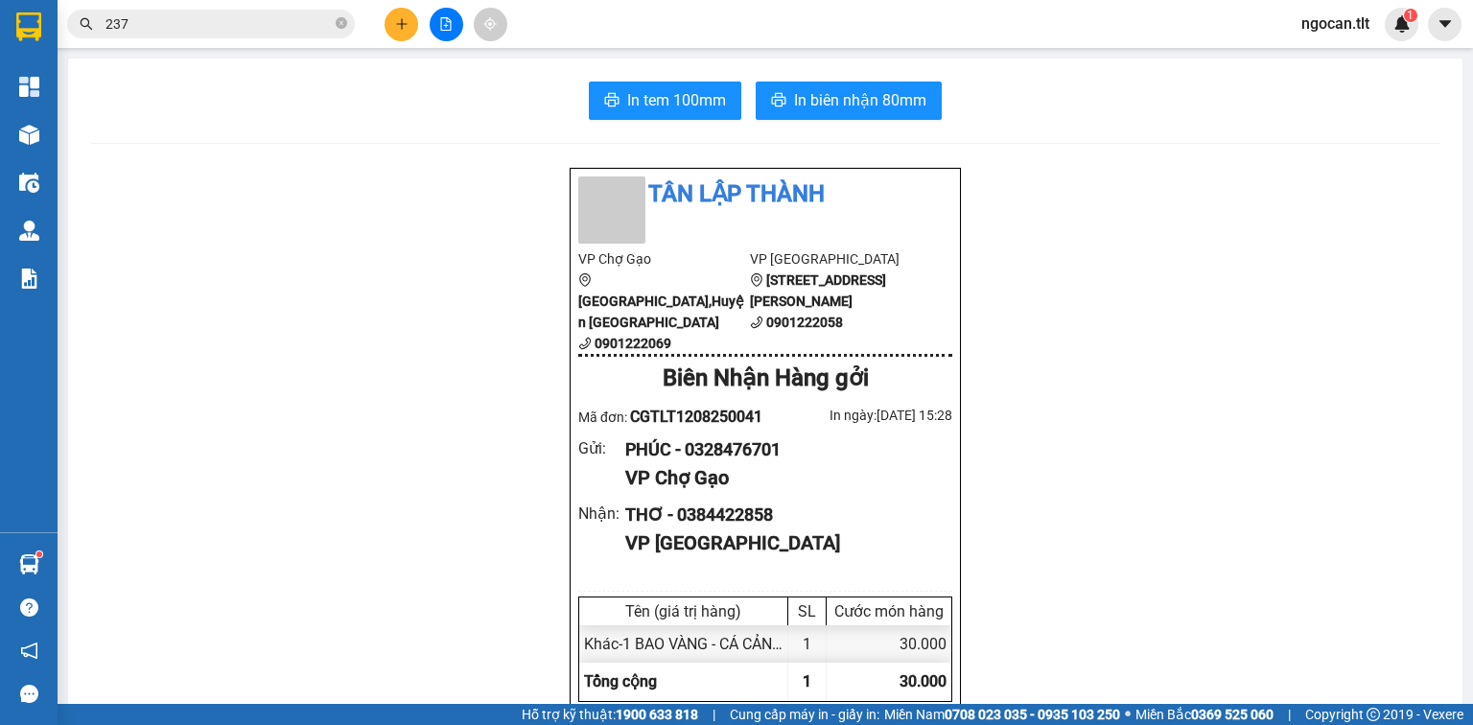
click at [638, 110] on span "In tem 100mm" at bounding box center [676, 100] width 99 height 24
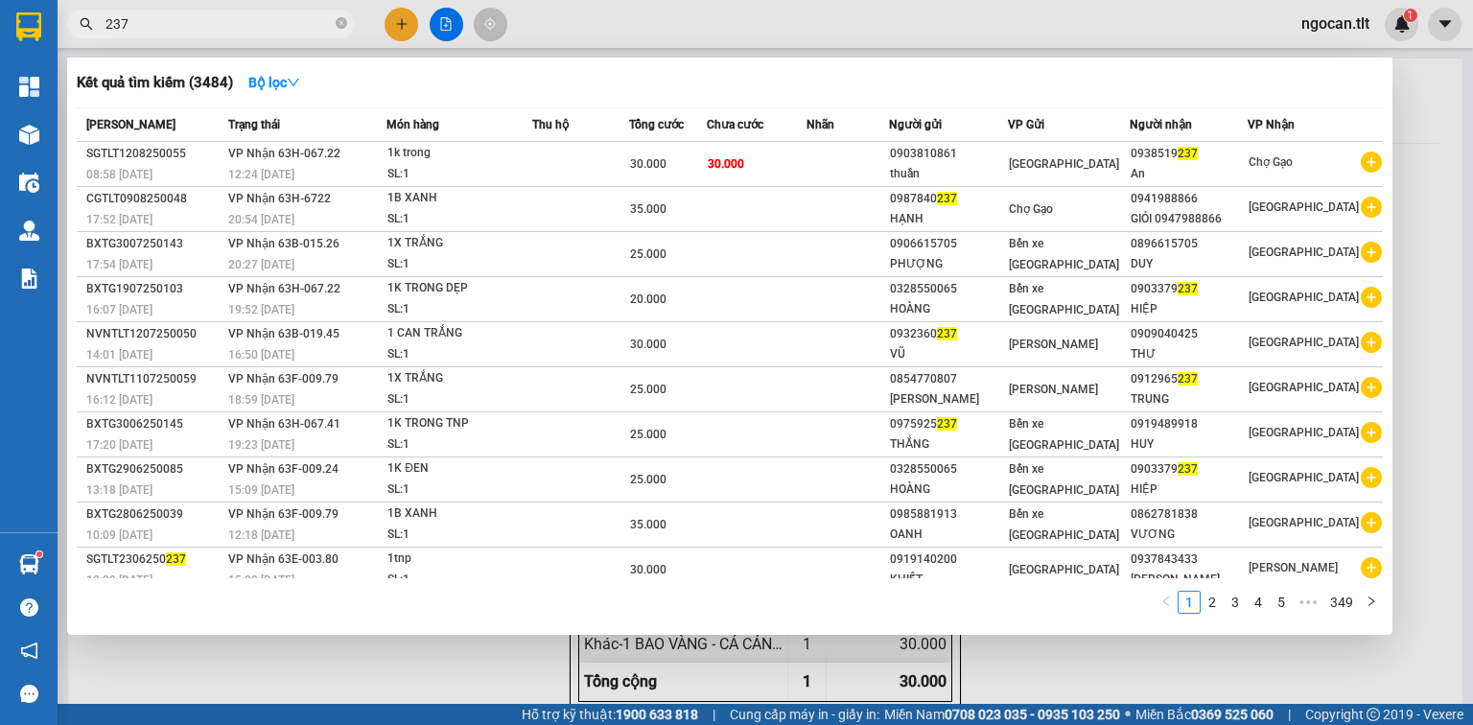
drag, startPoint x: 175, startPoint y: 23, endPoint x: 67, endPoint y: 31, distance: 107.7
click at [67, 31] on div "237" at bounding box center [187, 24] width 374 height 29
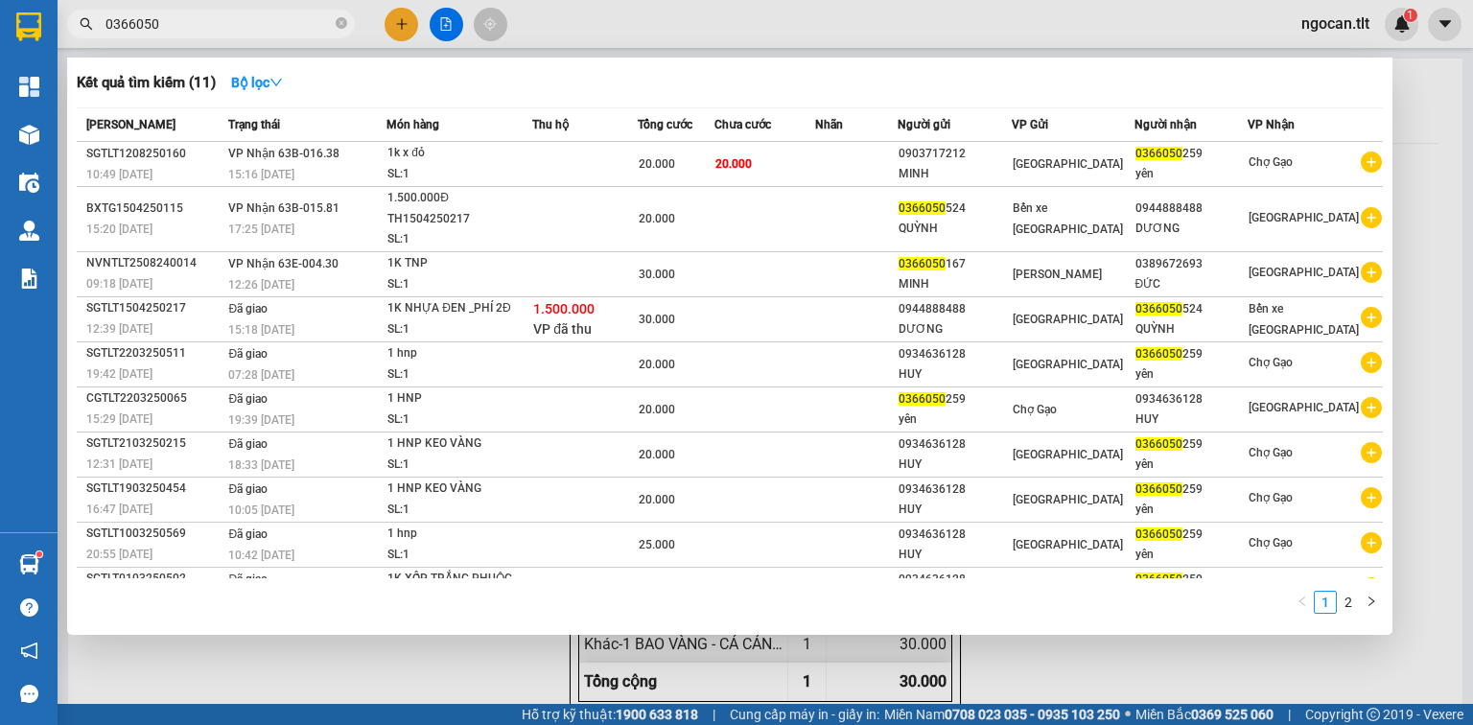
drag, startPoint x: 120, startPoint y: 26, endPoint x: 14, endPoint y: 26, distance: 105.5
click at [14, 26] on section "Kết quả tìm kiếm ( 11 ) Bộ lọc Mã ĐH Trạng thái Món hàng Thu hộ Tổng cước Chưa …" at bounding box center [736, 362] width 1473 height 725
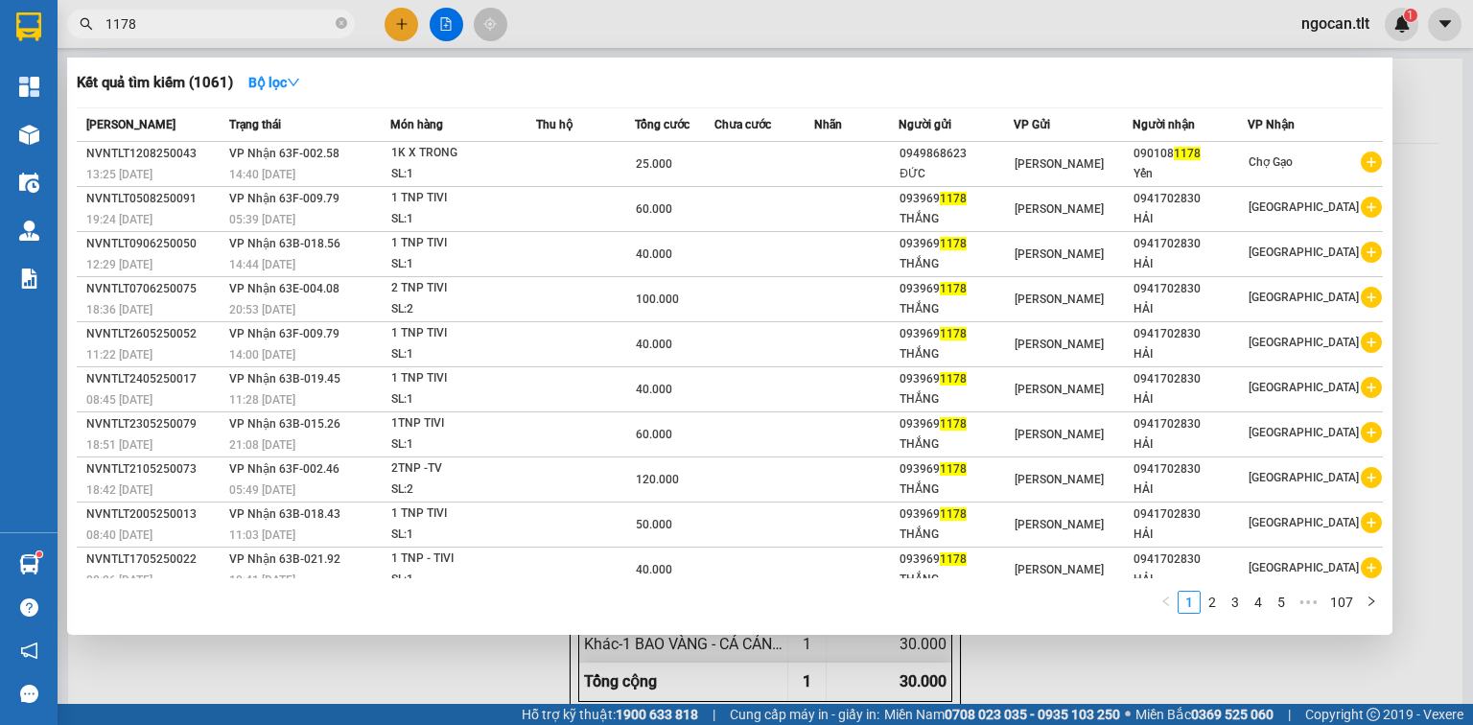
type input "1178"
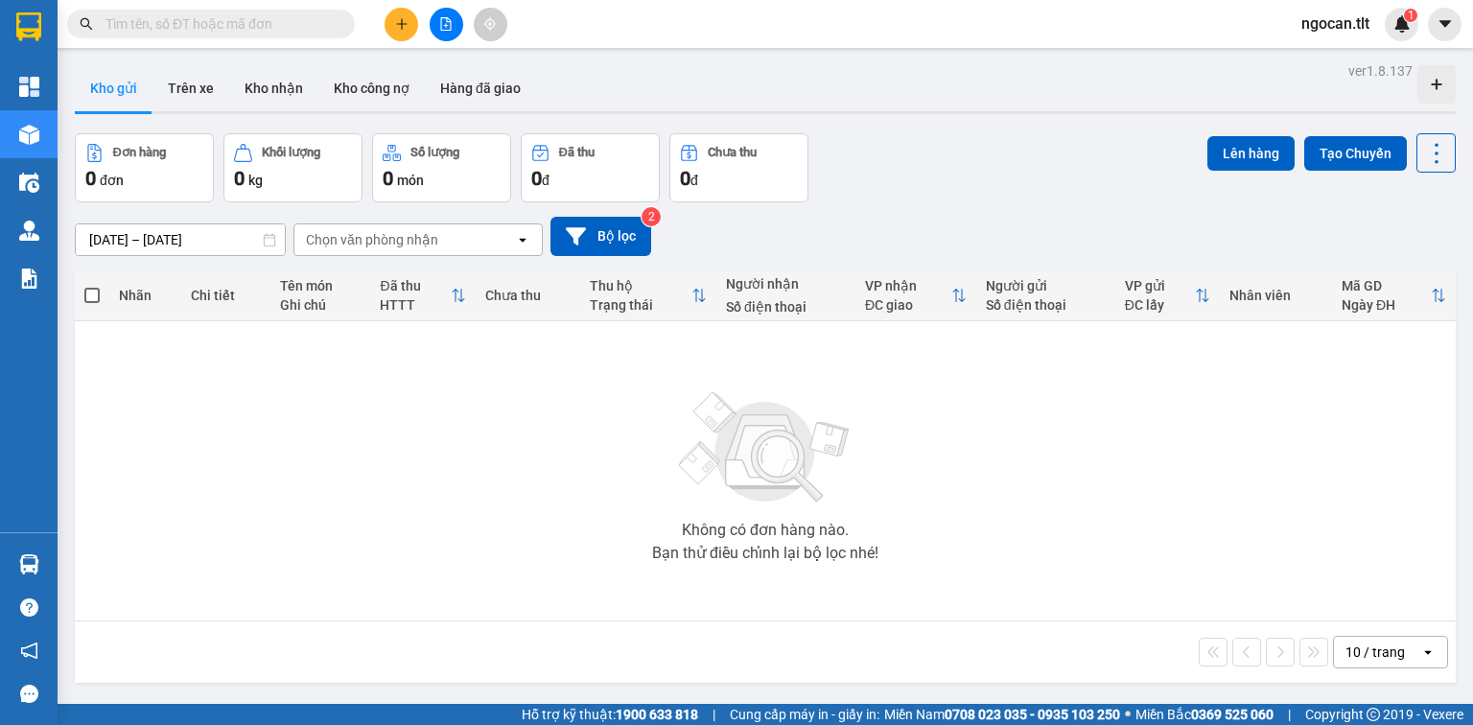
click at [212, 19] on input "text" at bounding box center [218, 23] width 226 height 21
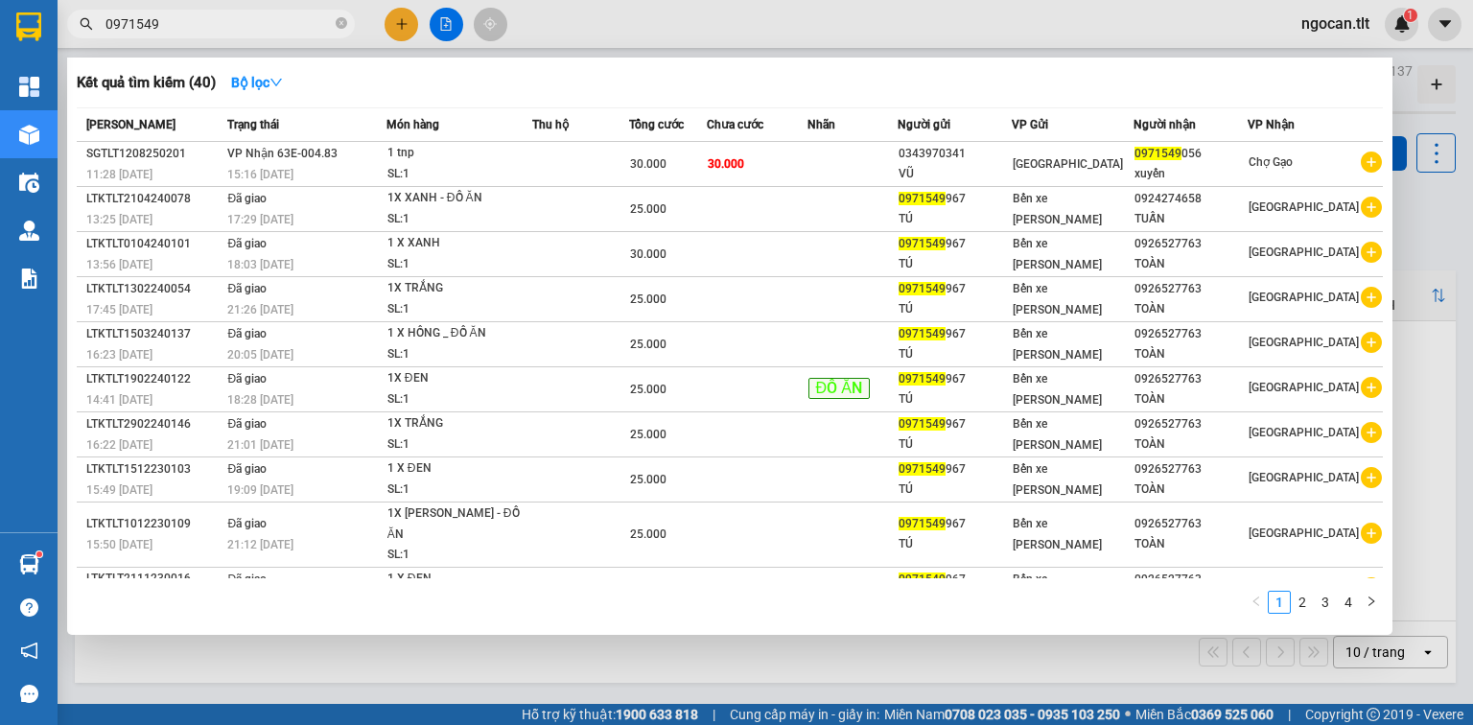
drag, startPoint x: 189, startPoint y: 32, endPoint x: 75, endPoint y: 23, distance: 114.4
click at [75, 23] on span "0971549" at bounding box center [211, 24] width 288 height 29
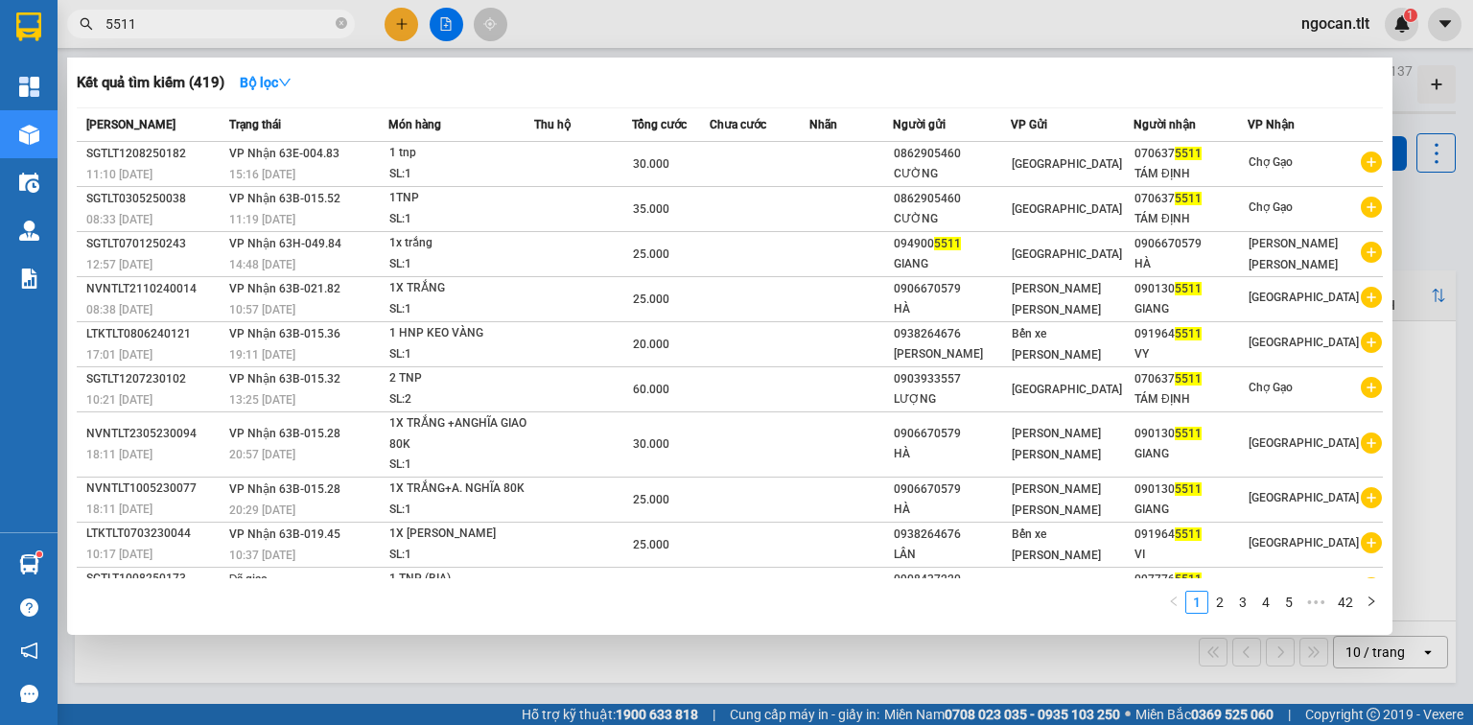
drag, startPoint x: 164, startPoint y: 19, endPoint x: 111, endPoint y: 18, distance: 52.7
click at [64, 36] on div "5511" at bounding box center [187, 24] width 374 height 29
click at [172, 39] on div at bounding box center [736, 362] width 1473 height 725
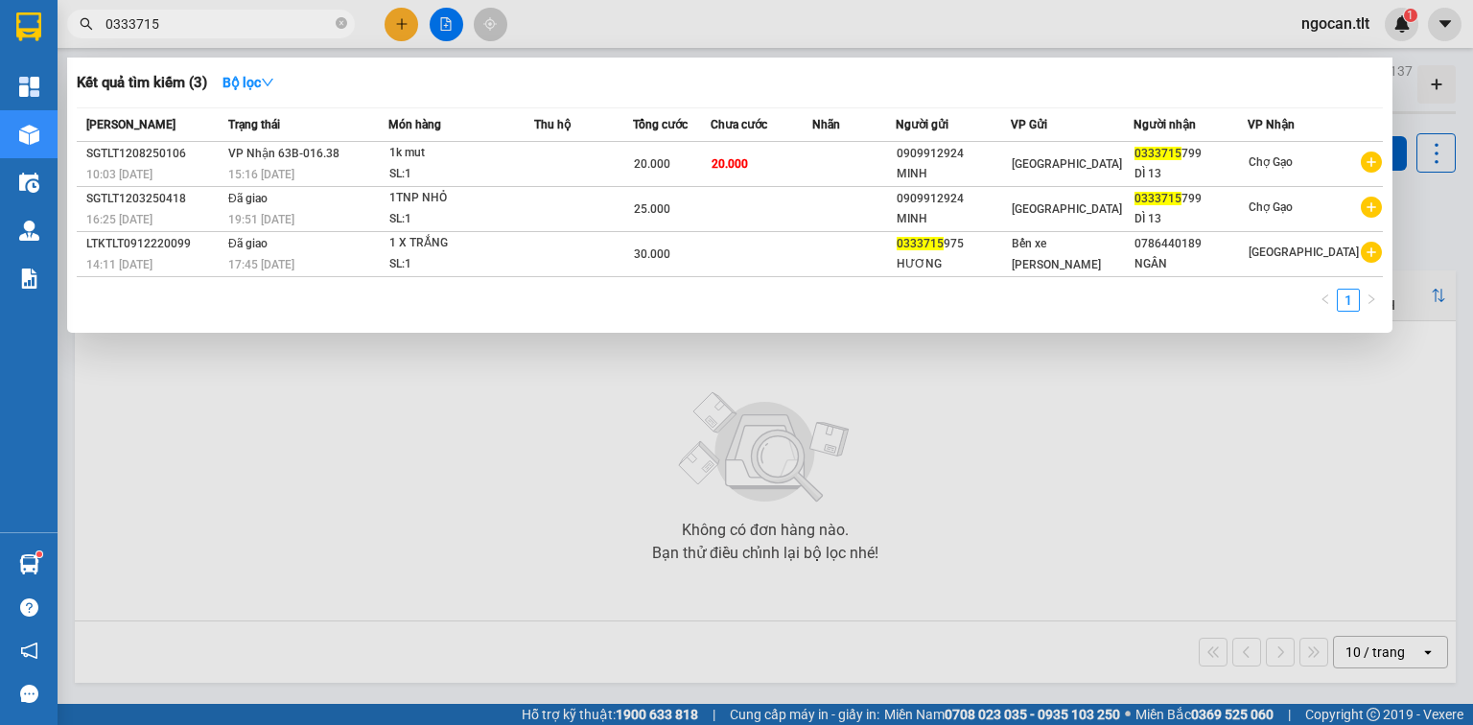
type input "0333715"
click at [400, 35] on div at bounding box center [736, 362] width 1473 height 725
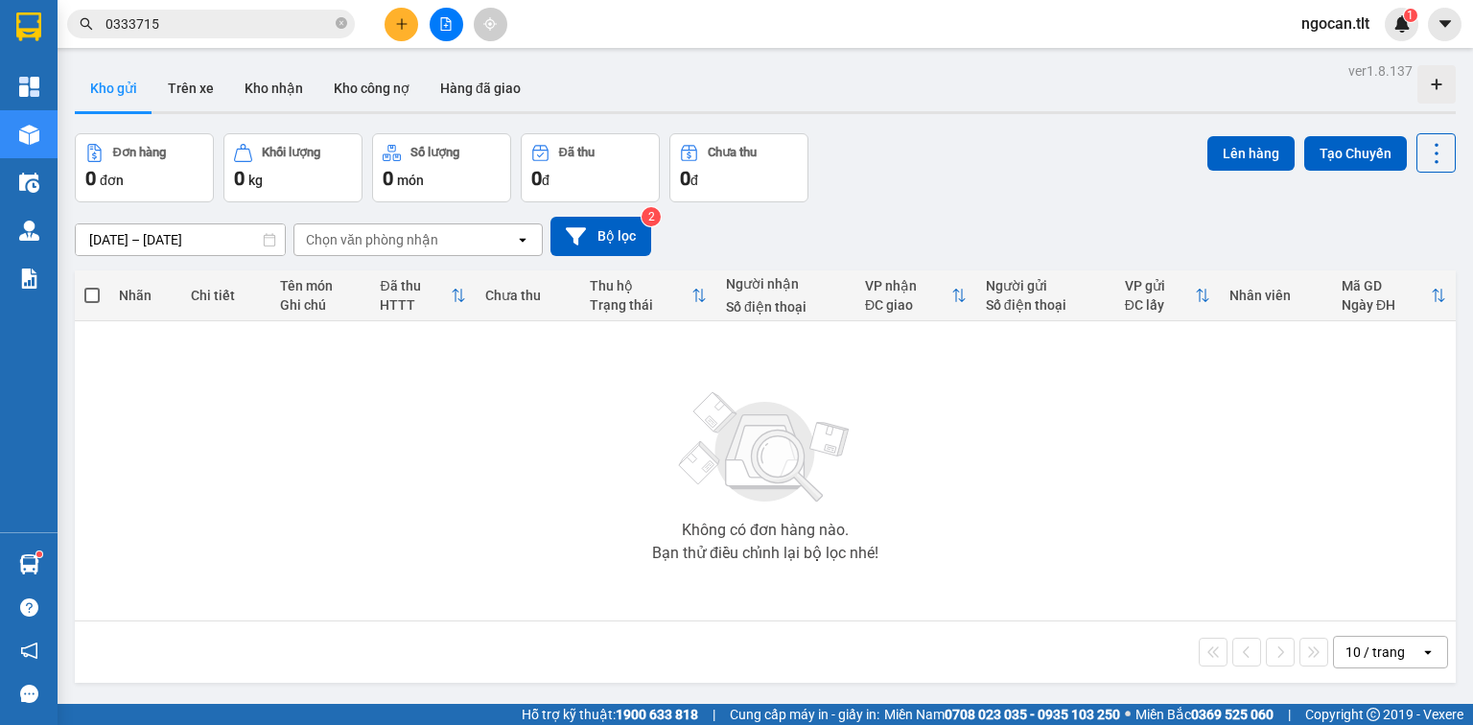
click at [404, 32] on button at bounding box center [402, 25] width 34 height 34
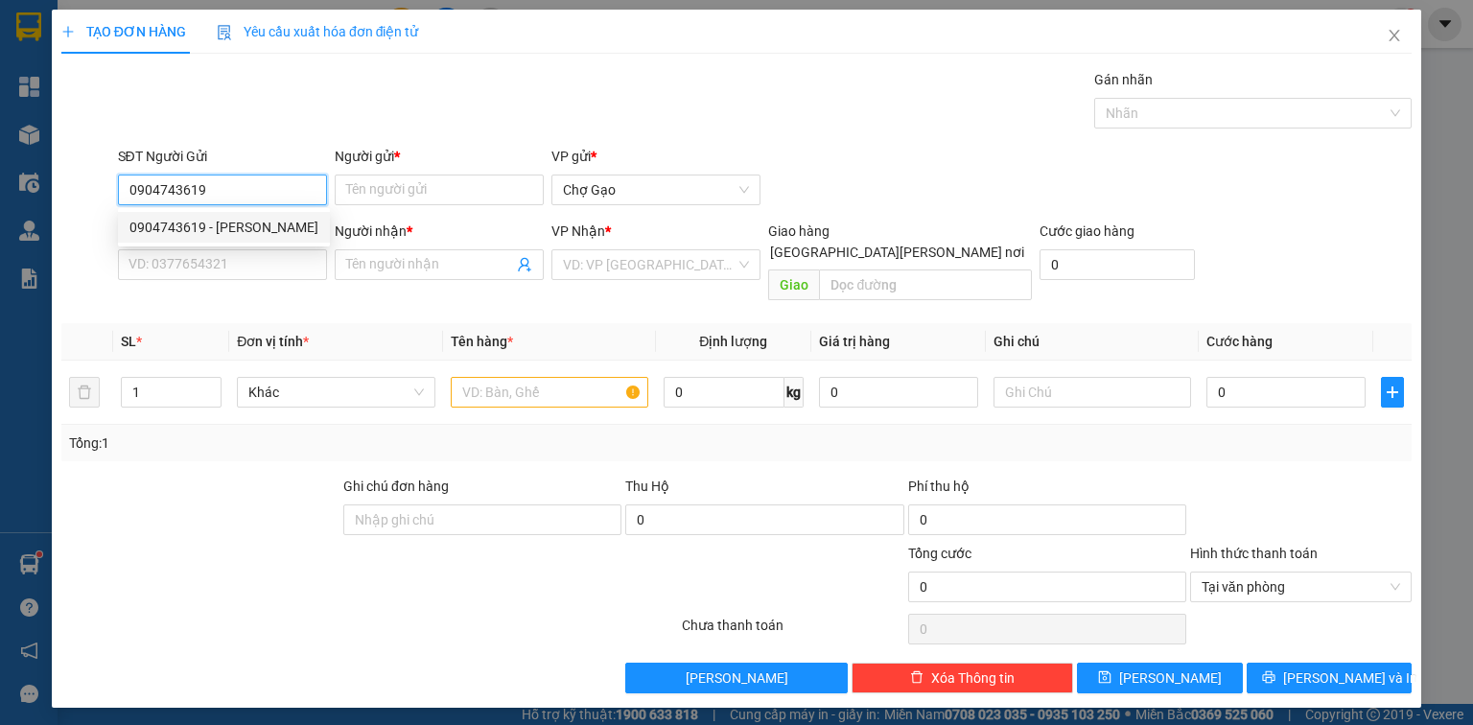
click at [257, 229] on div "0904743619 - PHƯỢNG" at bounding box center [223, 227] width 189 height 21
type input "0904743619"
click at [245, 261] on input "SĐT Người Nhận *" at bounding box center [222, 264] width 209 height 31
click at [427, 165] on div "Người gửi *" at bounding box center [439, 156] width 209 height 21
click at [427, 175] on input "Người gửi *" at bounding box center [439, 190] width 209 height 31
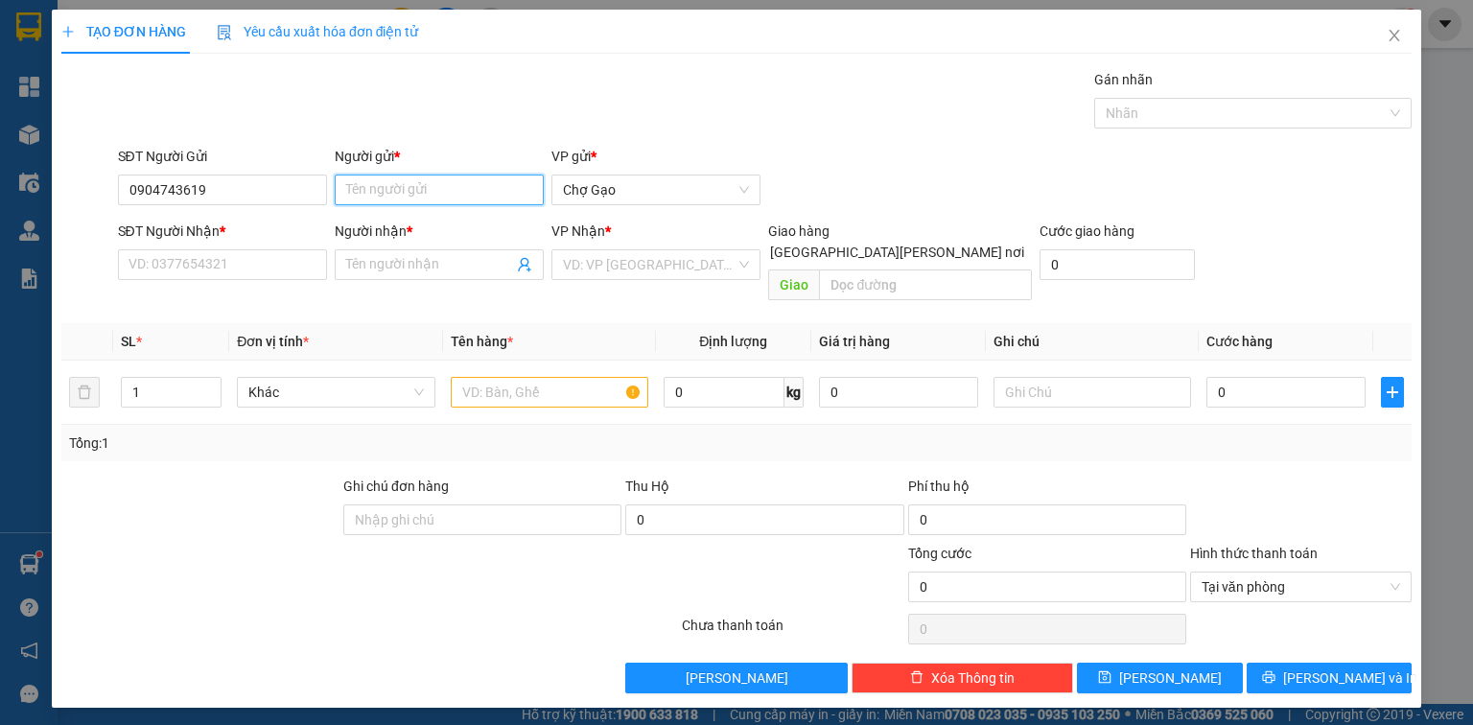
click at [403, 181] on input "Người gửi *" at bounding box center [439, 190] width 209 height 31
click at [268, 195] on input "0904743619" at bounding box center [222, 190] width 209 height 31
click at [390, 207] on div "Người gửi * Tên người gửi" at bounding box center [439, 179] width 209 height 67
click at [399, 196] on input "Người gửi *" at bounding box center [439, 190] width 209 height 31
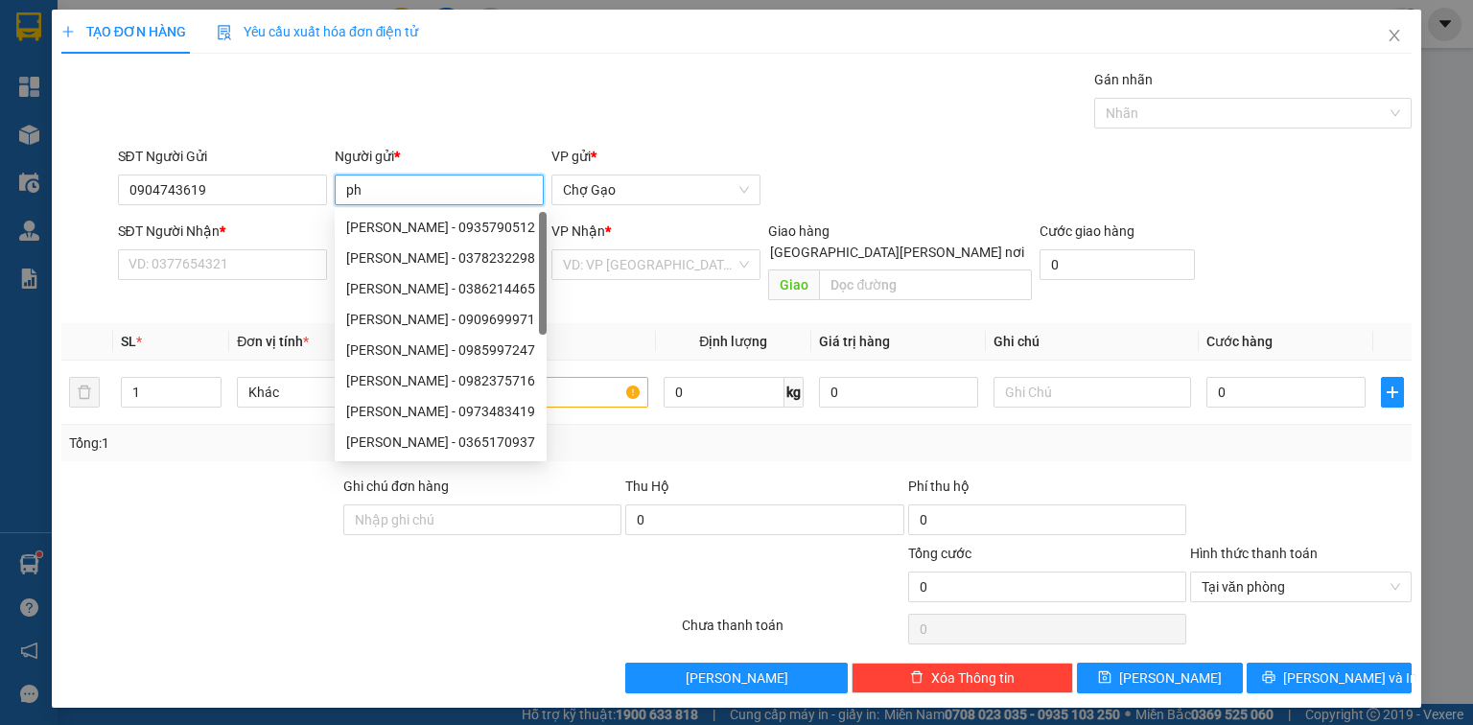
type input "p"
type input "PHƯỢNG"
click at [245, 262] on input "SĐT Người Nhận *" at bounding box center [222, 264] width 209 height 31
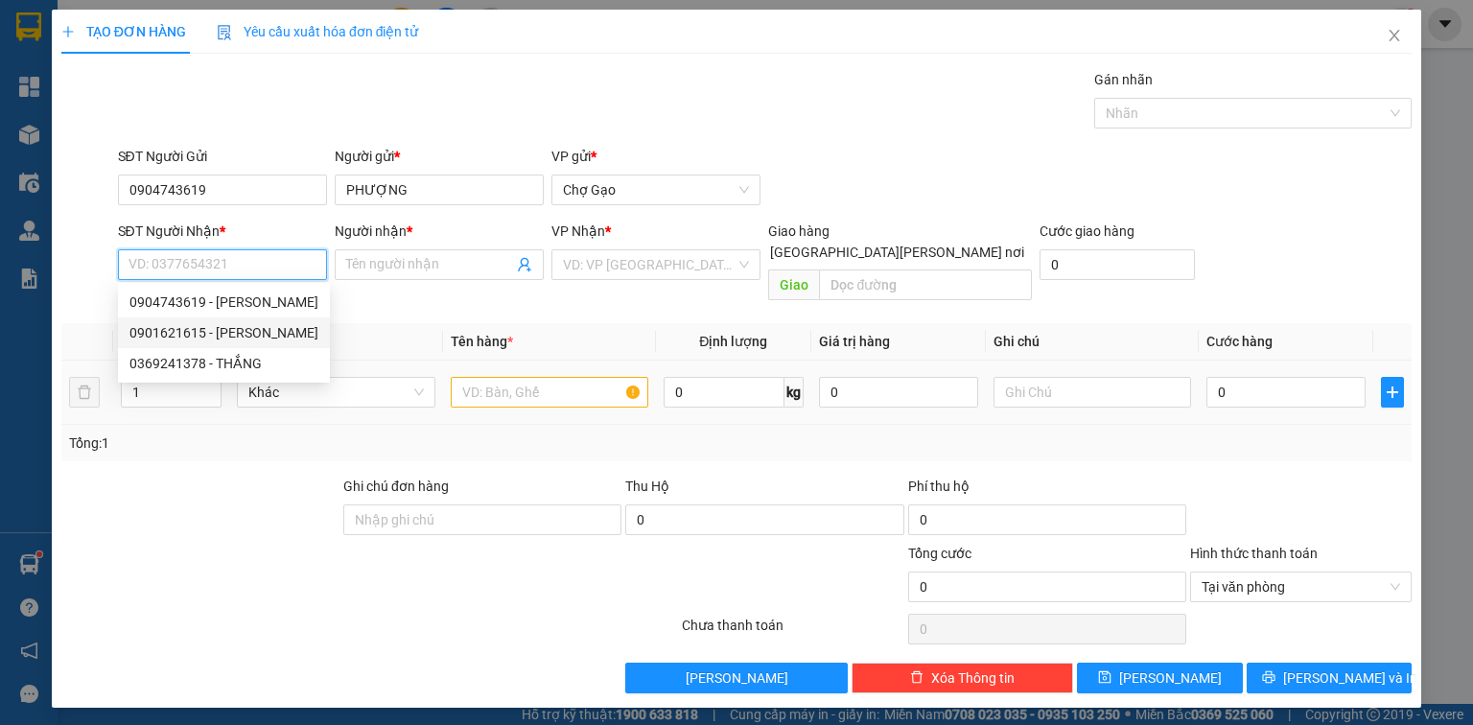
click at [261, 340] on div "0901621615 - Trân" at bounding box center [223, 332] width 189 height 21
type input "0901621615"
type input "Trân"
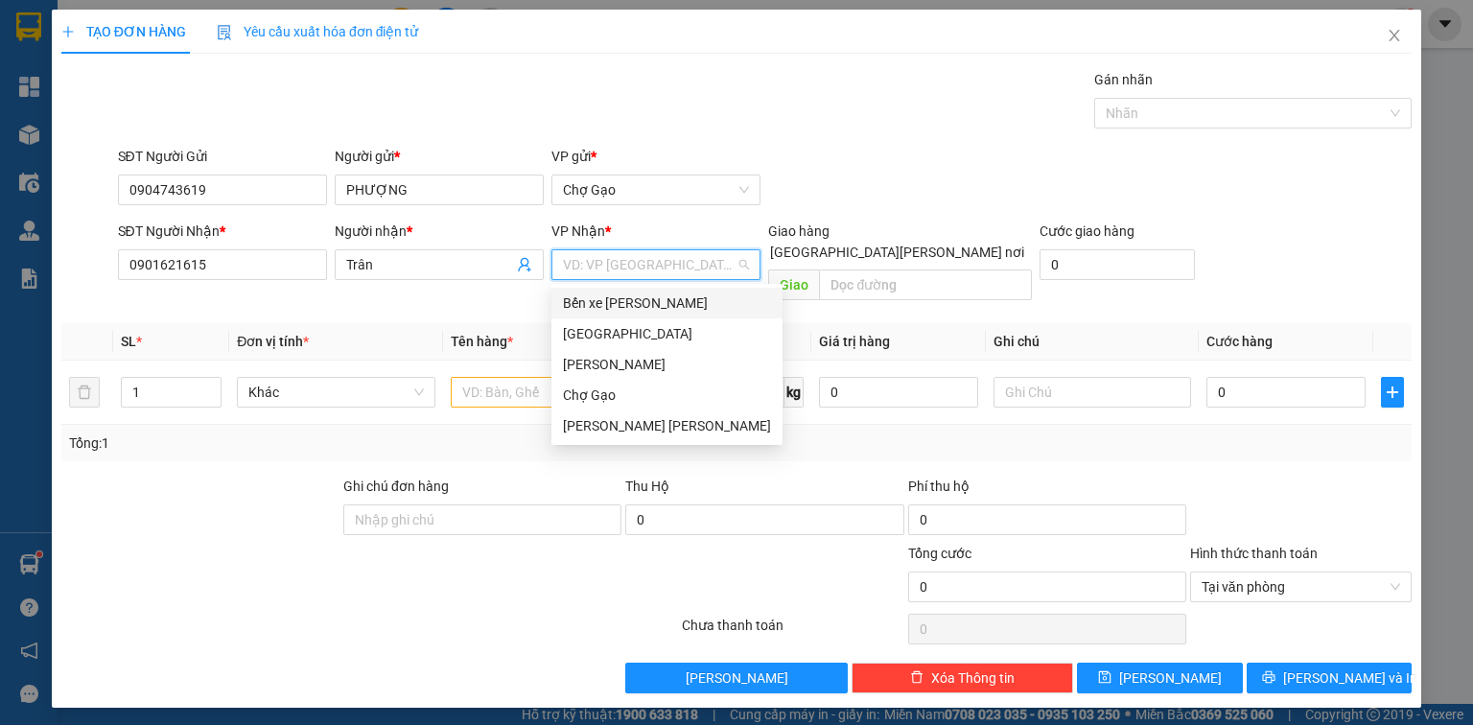
drag, startPoint x: 622, startPoint y: 268, endPoint x: 610, endPoint y: 327, distance: 60.7
click at [621, 268] on input "search" at bounding box center [649, 264] width 173 height 29
click at [591, 337] on div "[GEOGRAPHIC_DATA]" at bounding box center [667, 333] width 208 height 21
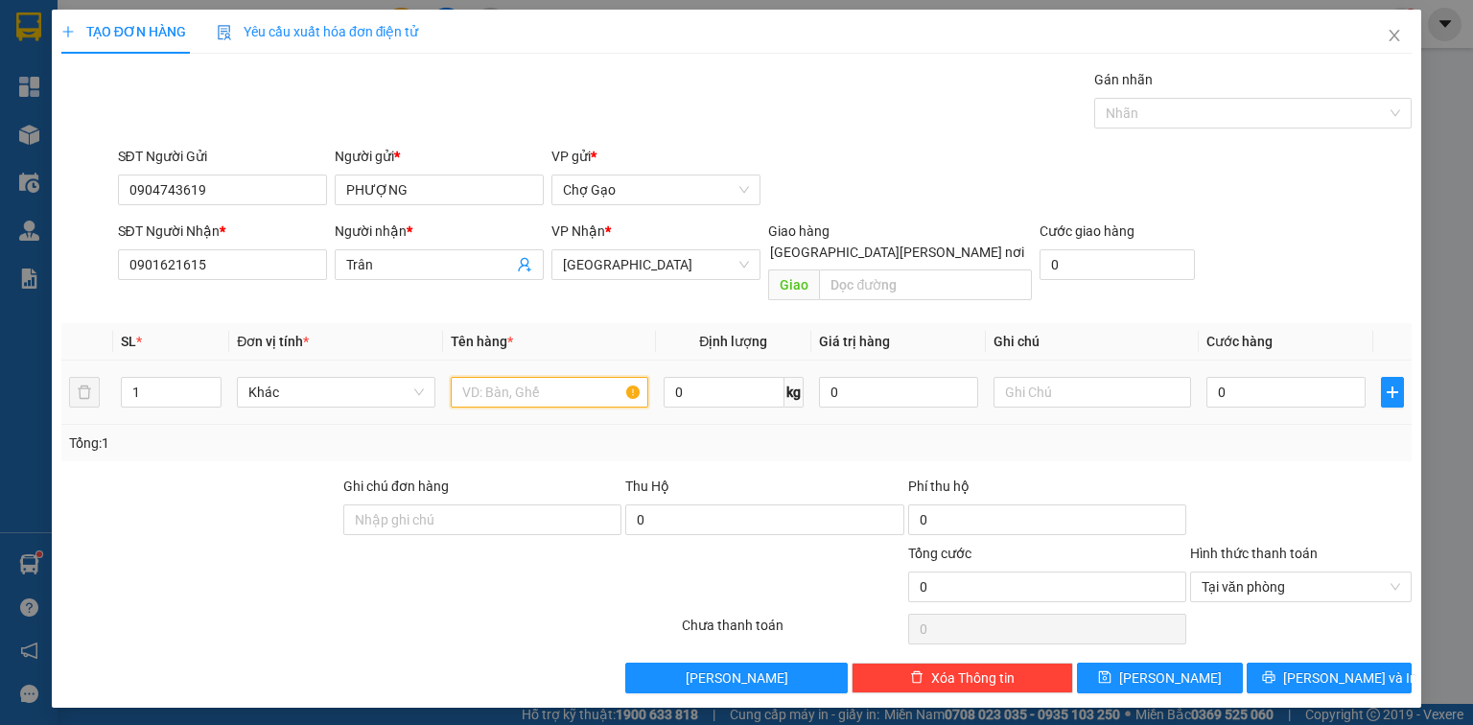
click at [507, 377] on input "text" at bounding box center [550, 392] width 198 height 31
type input "1X TRẮNG - HỦ TIẾU"
click at [1287, 377] on input "0" at bounding box center [1285, 392] width 159 height 31
type input "2"
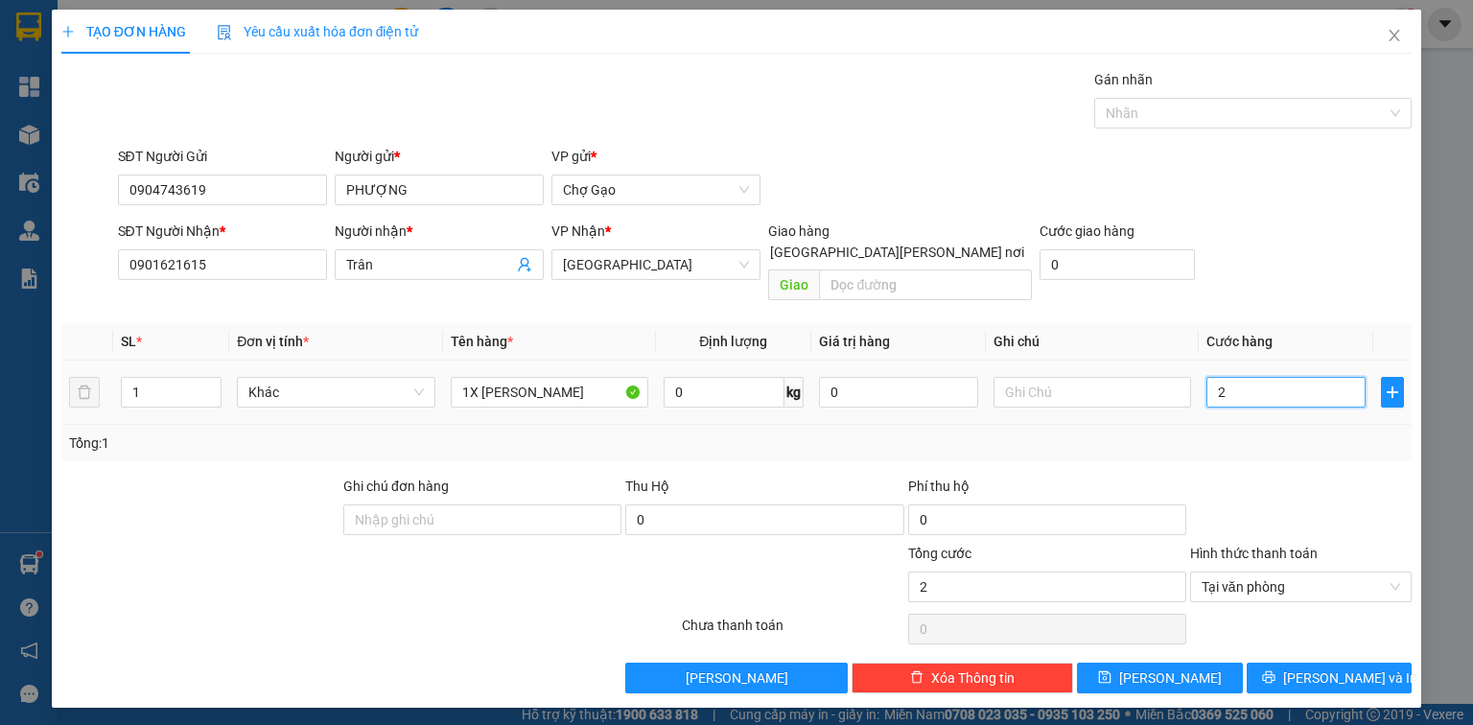
type input "25"
type input "25.000"
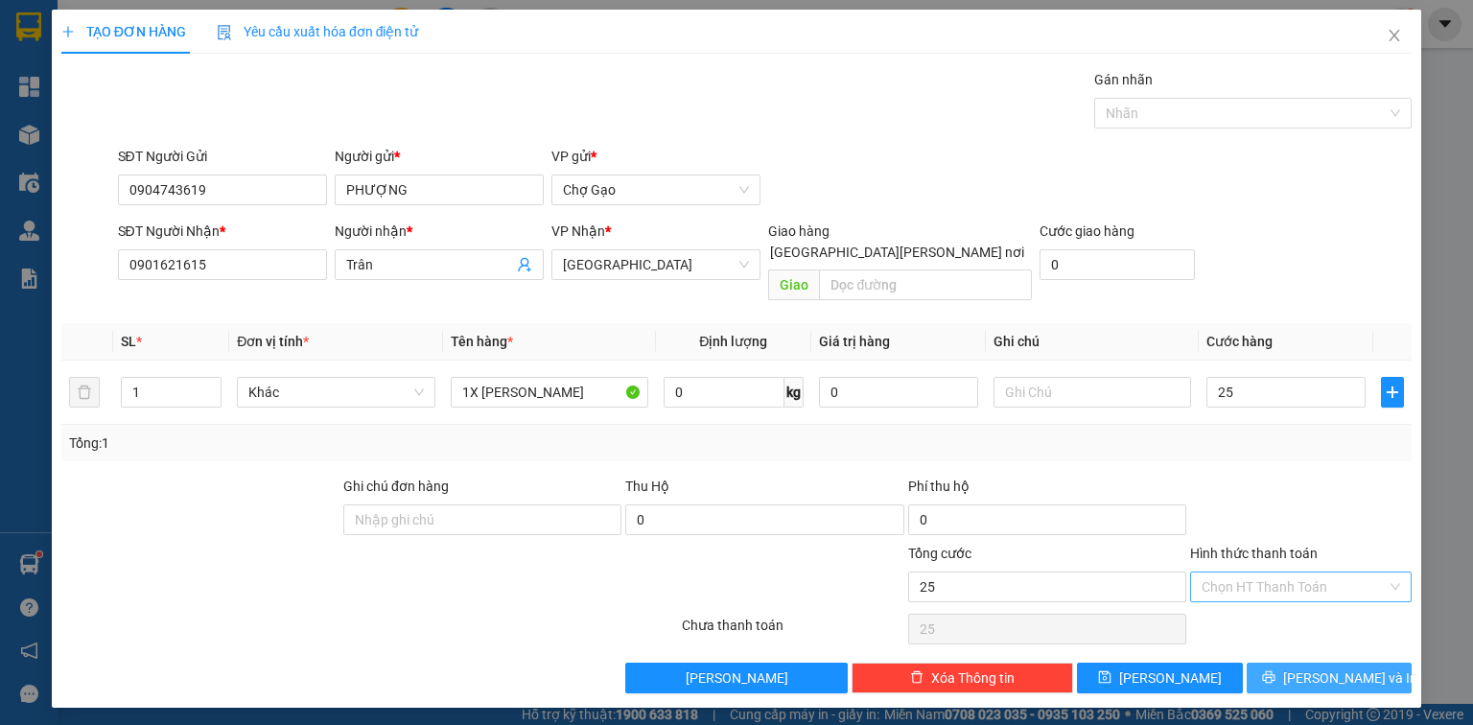
type input "25.000"
click at [1359, 667] on span "Lưu và In" at bounding box center [1350, 677] width 134 height 21
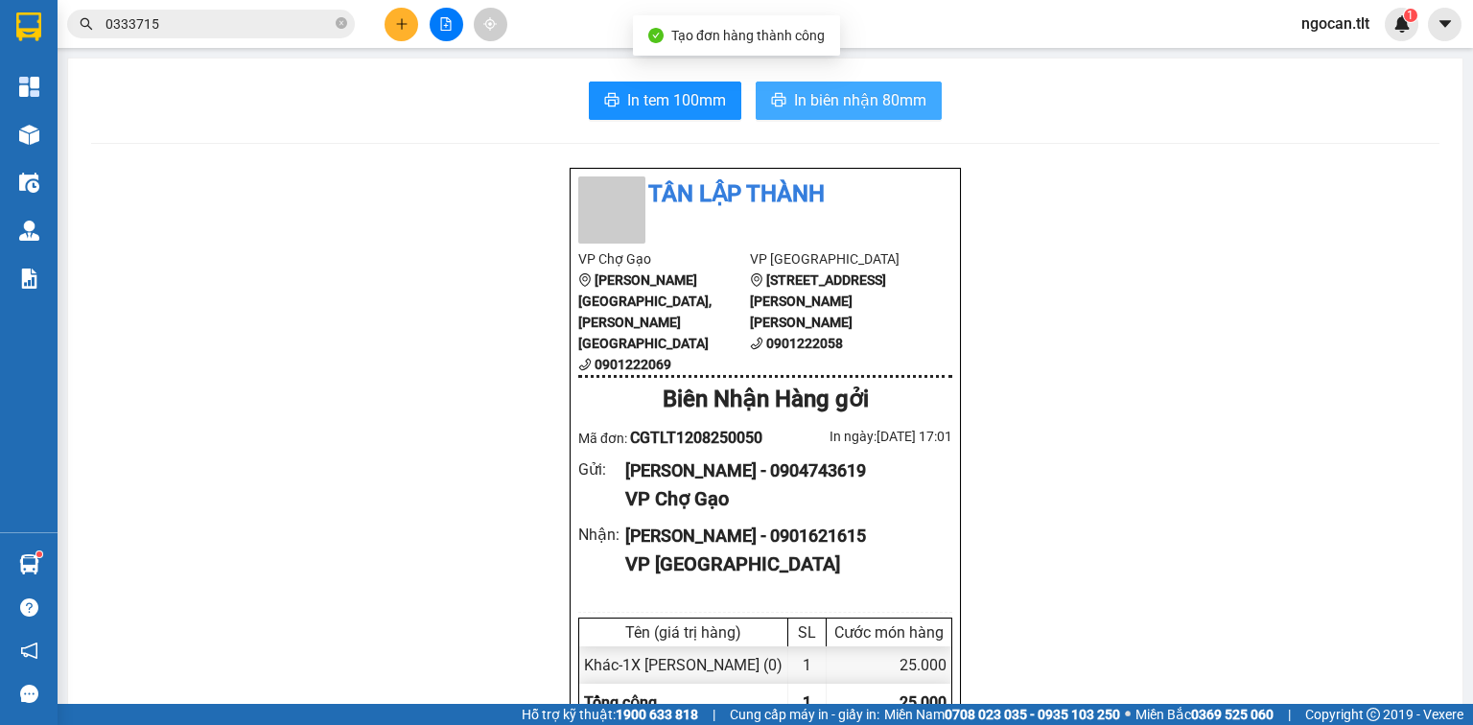
click at [886, 109] on span "In biên nhận 80mm" at bounding box center [860, 100] width 132 height 24
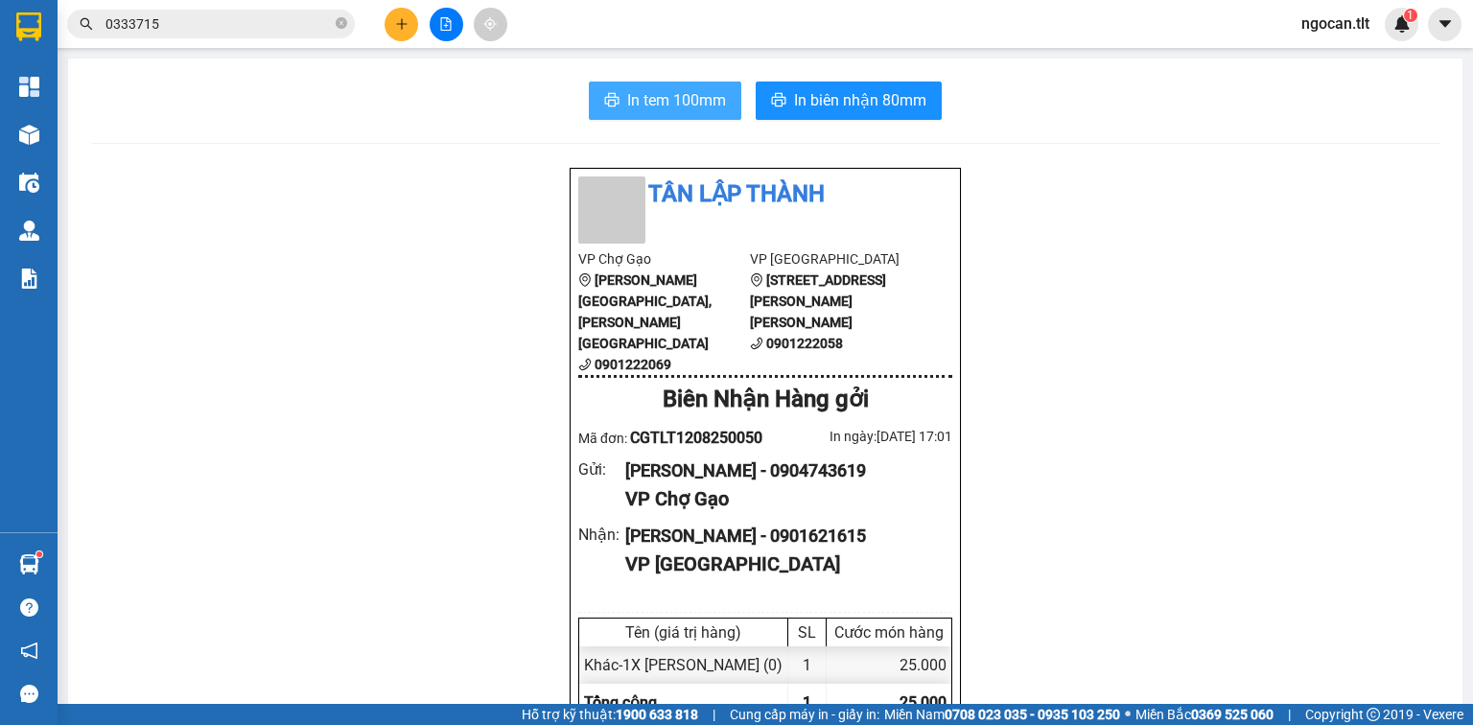
drag, startPoint x: 704, startPoint y: 112, endPoint x: 700, endPoint y: 96, distance: 16.7
click at [702, 105] on button "In tem 100mm" at bounding box center [665, 101] width 152 height 38
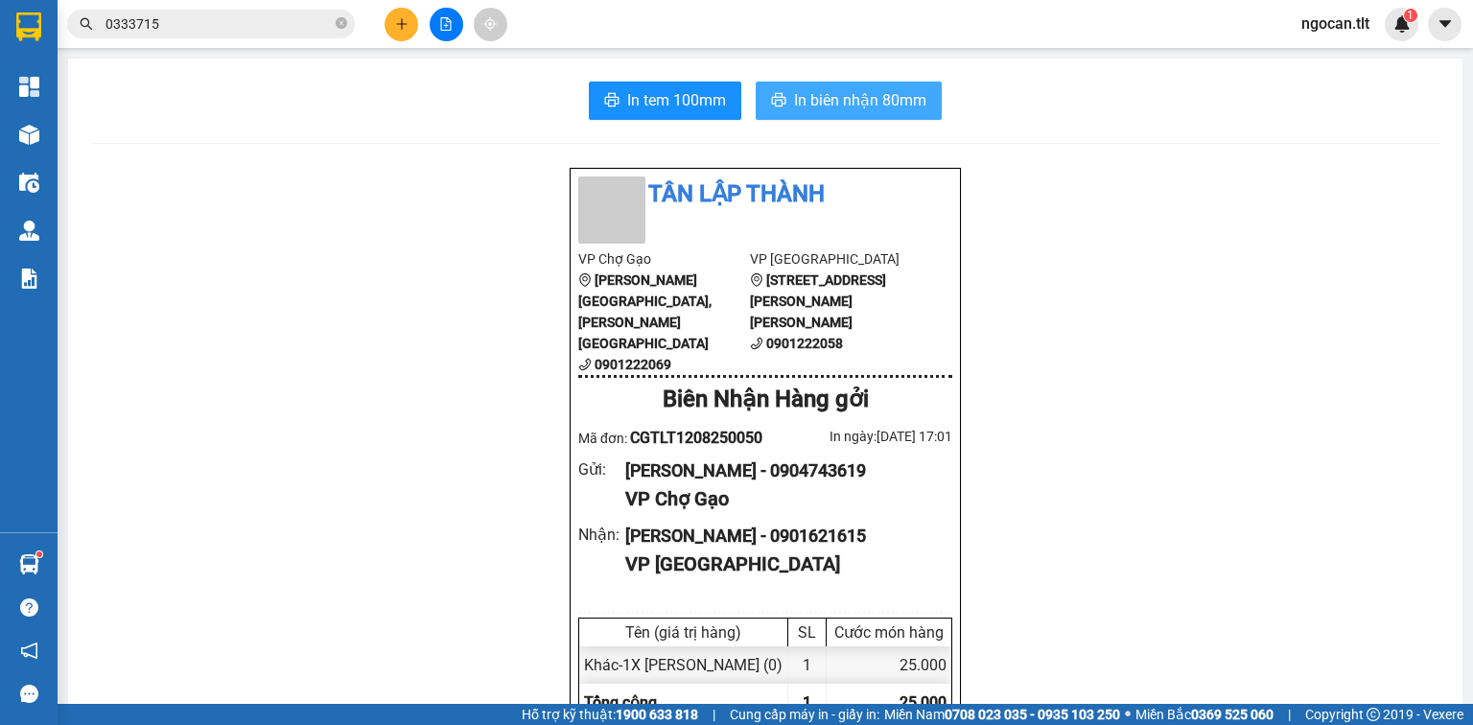
click at [835, 104] on span "In biên nhận 80mm" at bounding box center [860, 100] width 132 height 24
click at [391, 25] on button at bounding box center [402, 25] width 34 height 34
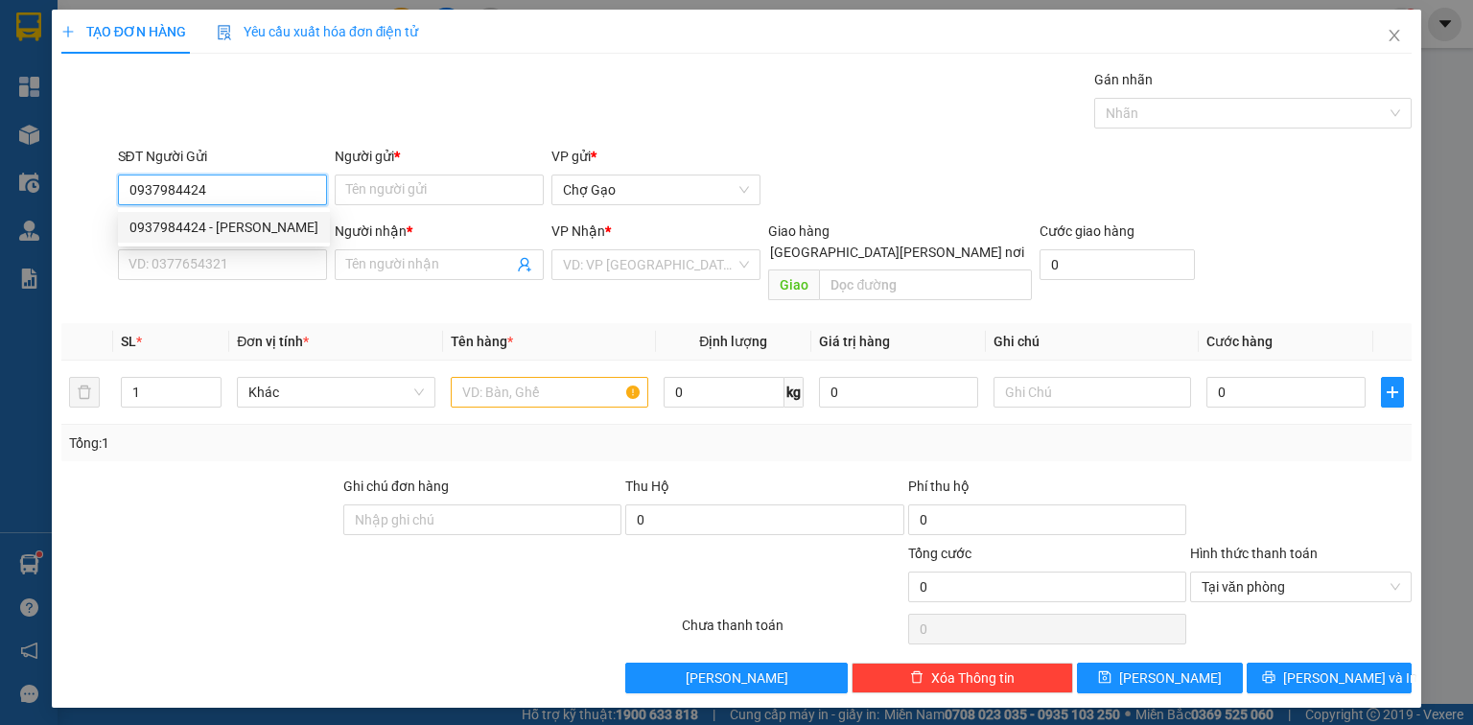
click at [245, 235] on div "0937984424 - HẠNH" at bounding box center [223, 227] width 189 height 21
type input "0937984424"
click at [250, 276] on input "SĐT Người Nhận *" at bounding box center [222, 264] width 209 height 31
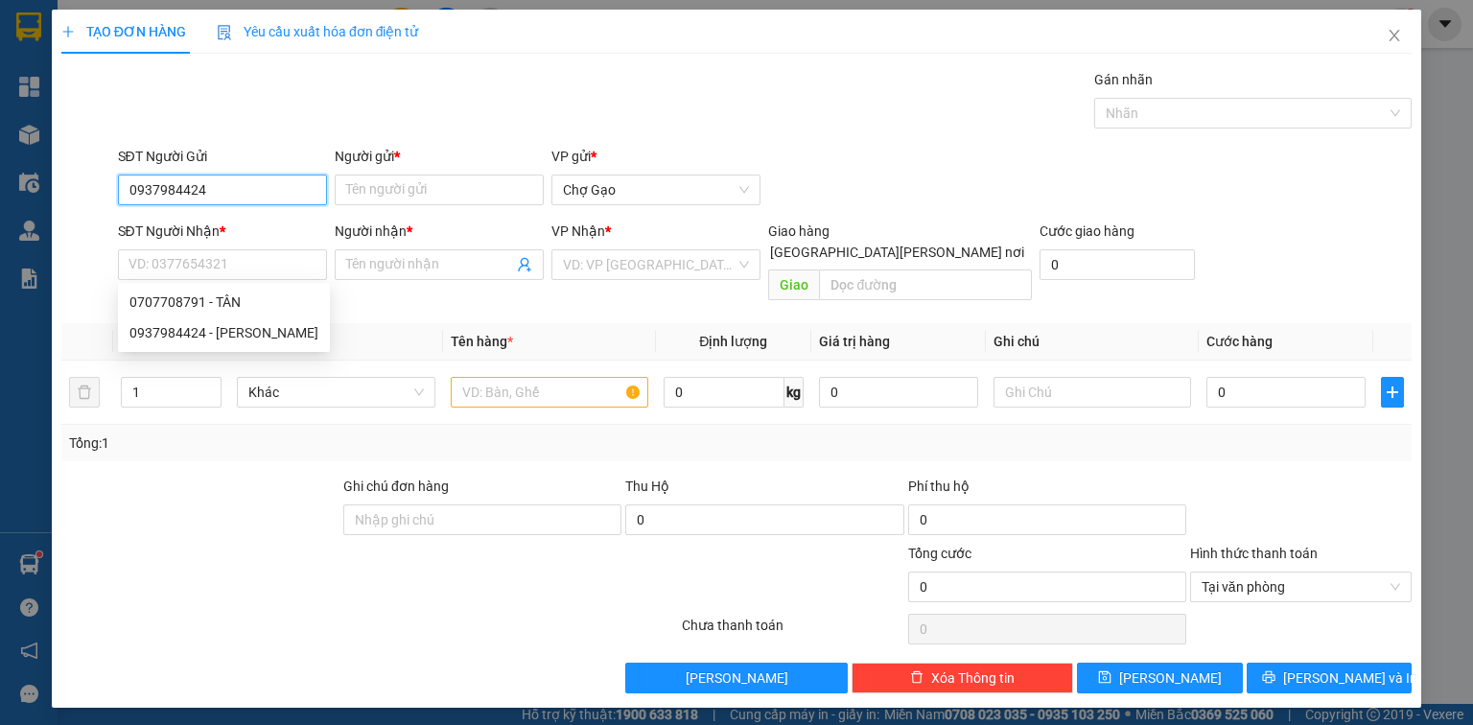
click at [297, 183] on input "0937984424" at bounding box center [222, 190] width 209 height 31
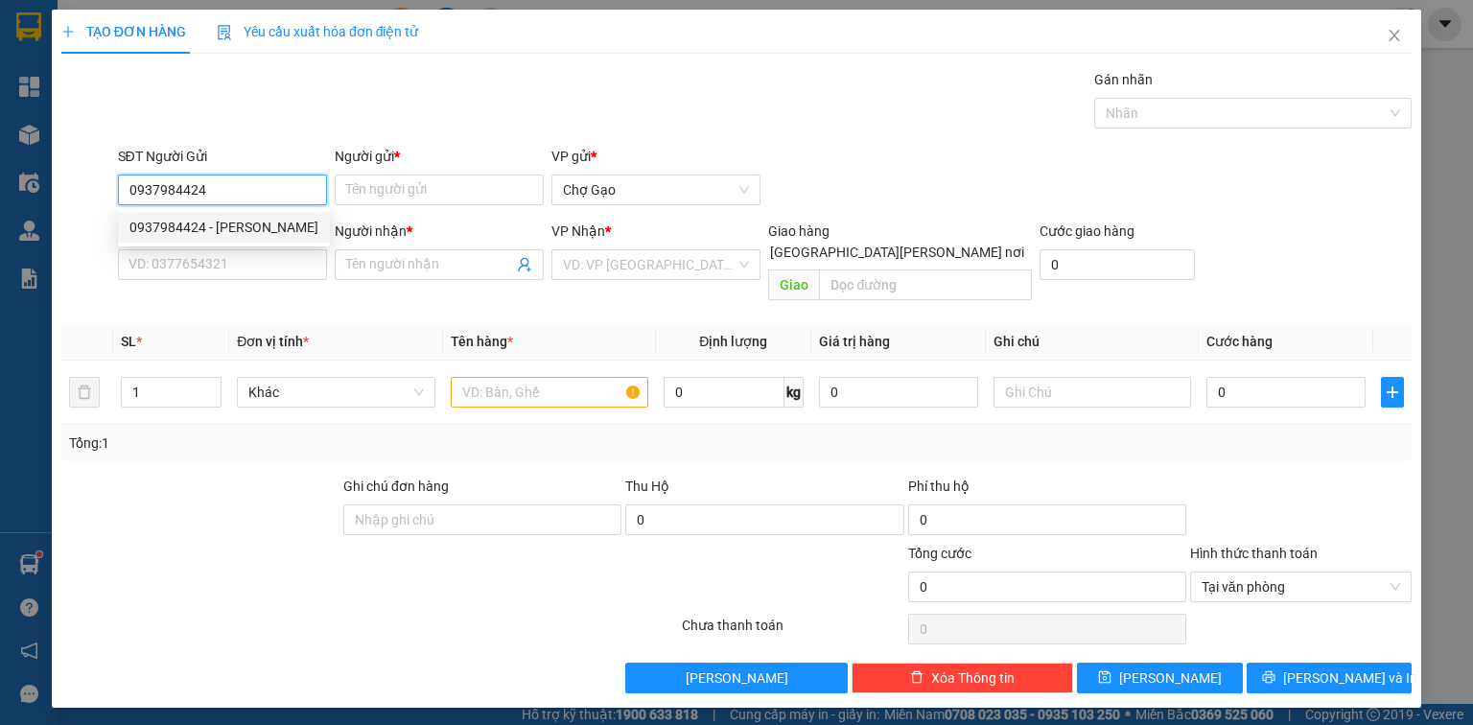
click at [265, 225] on div "0937984424 - HẠNH" at bounding box center [223, 227] width 189 height 21
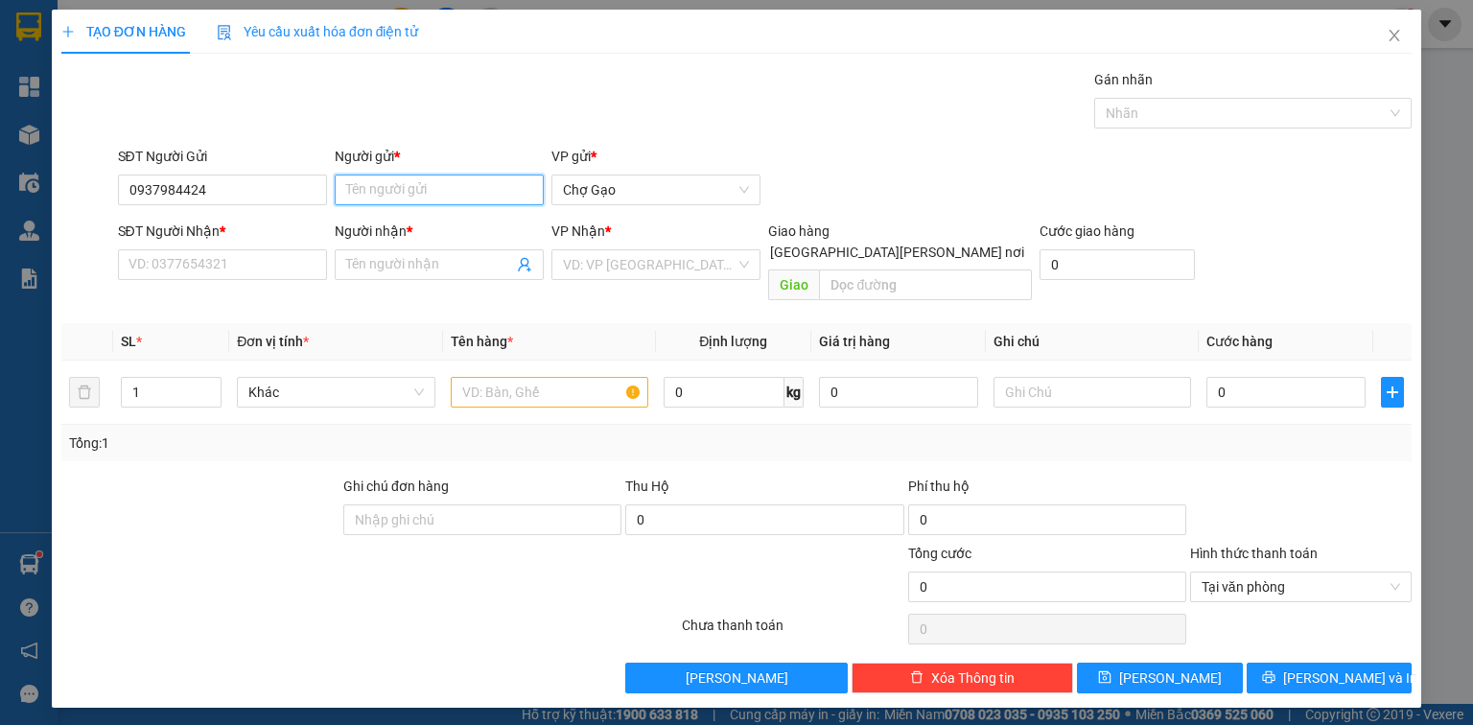
click at [377, 176] on input "Người gửi *" at bounding box center [439, 190] width 209 height 31
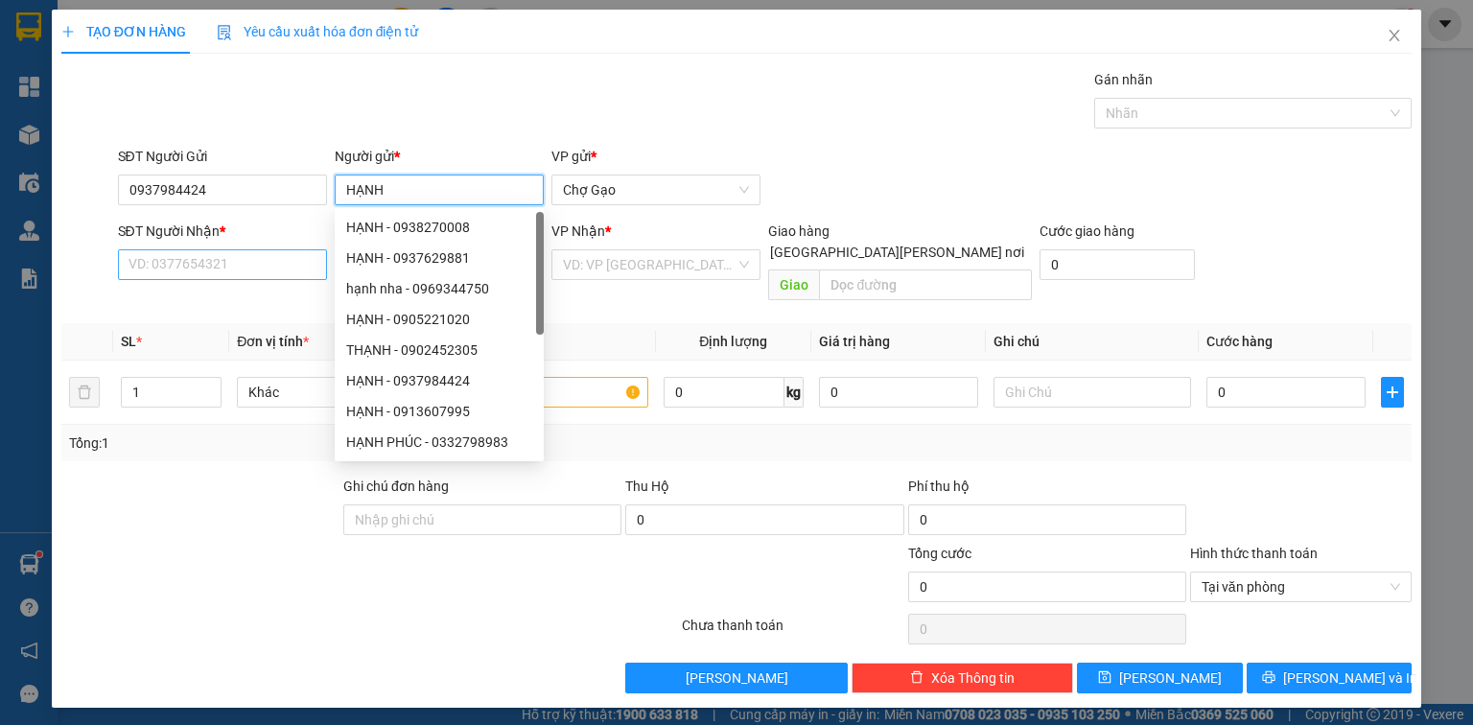
type input "HẠNH"
click at [230, 270] on input "SĐT Người Nhận *" at bounding box center [222, 264] width 209 height 31
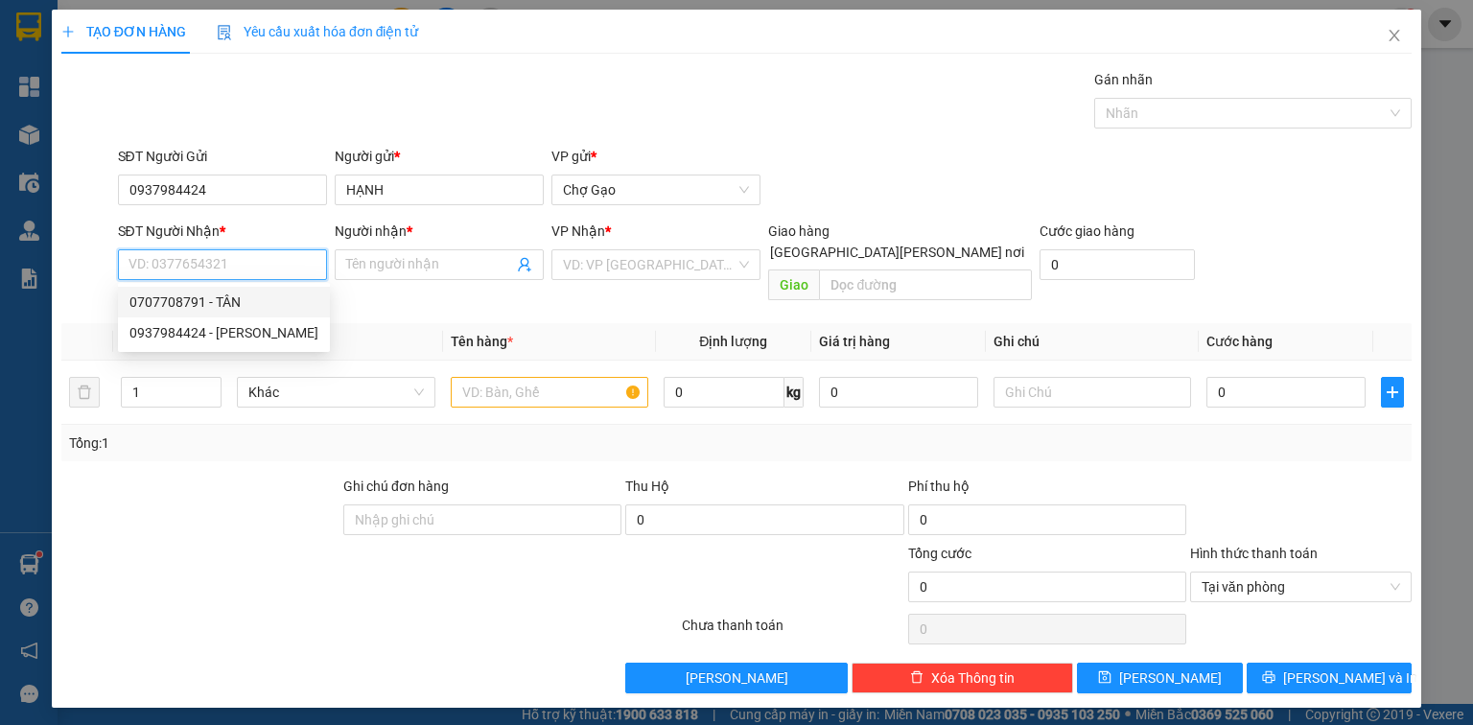
click at [255, 312] on div "0707708791 - TÂN" at bounding box center [223, 302] width 189 height 21
type input "0707708791"
type input "TÂN"
click at [578, 250] on input "search" at bounding box center [649, 264] width 173 height 29
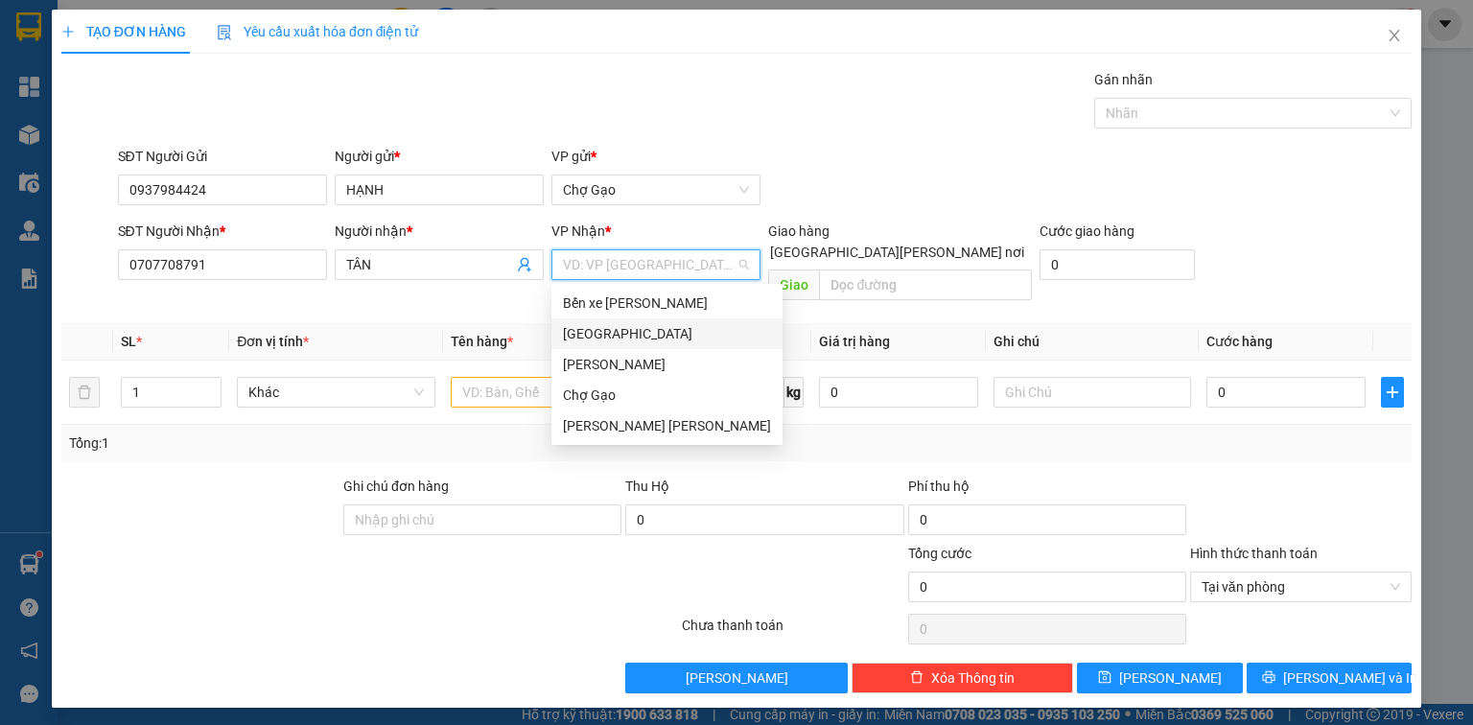
click at [572, 328] on div "[GEOGRAPHIC_DATA]" at bounding box center [667, 333] width 208 height 21
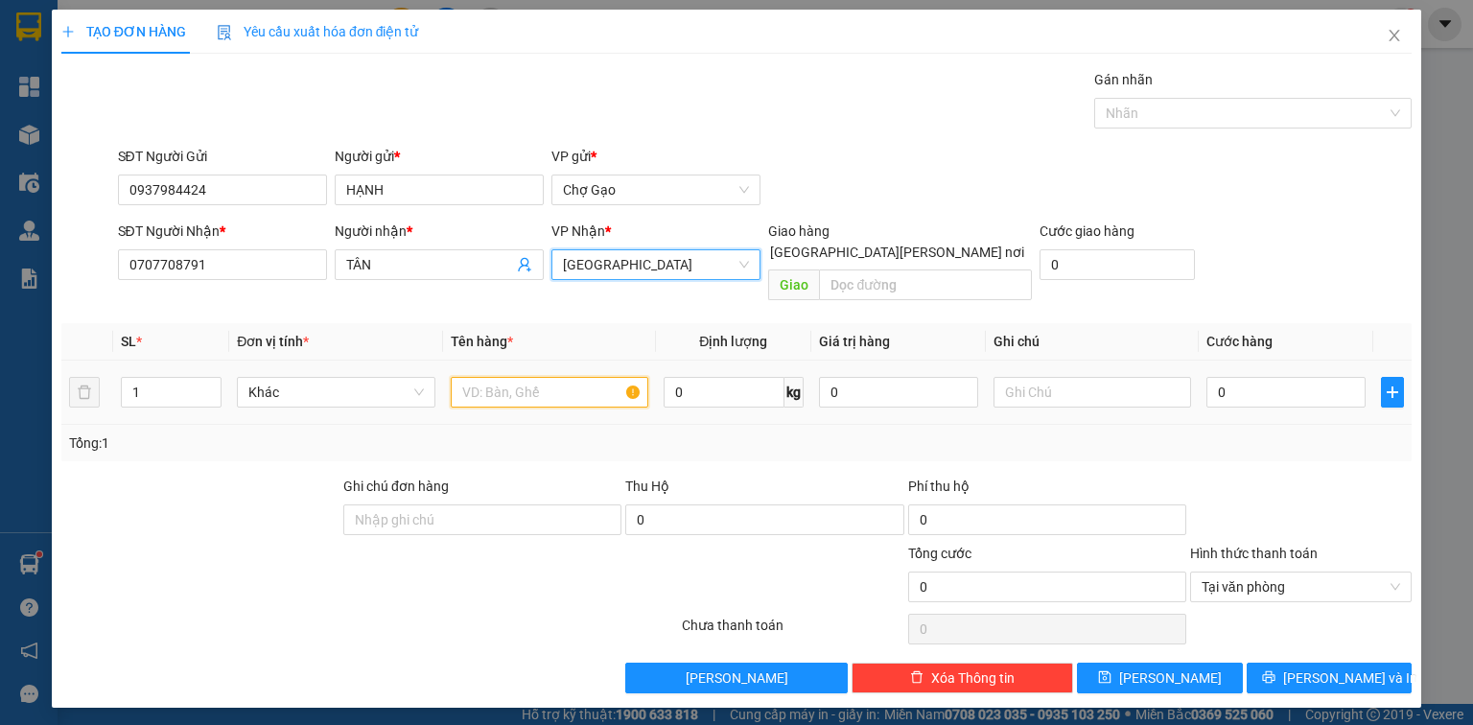
click at [514, 377] on input "text" at bounding box center [550, 392] width 198 height 31
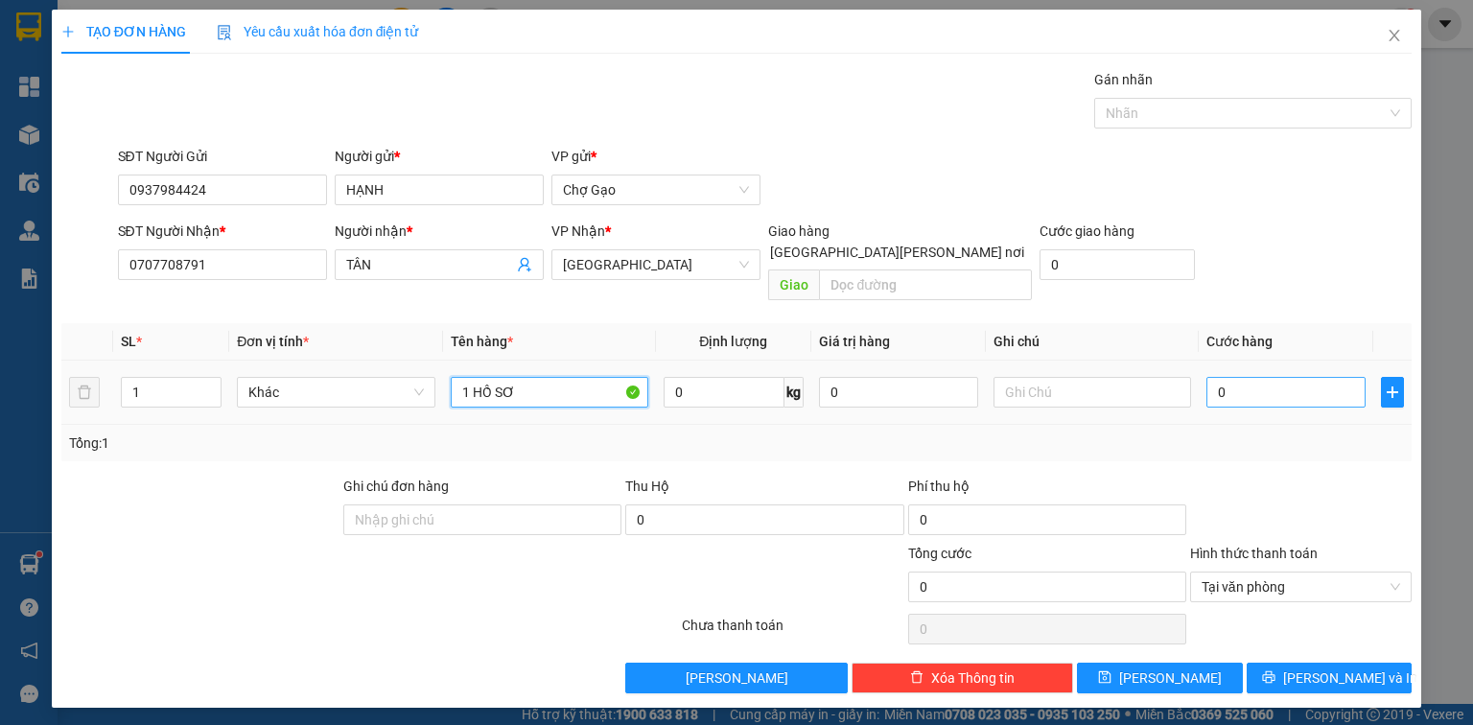
type input "1 HỒ SƠ"
click at [1316, 377] on input "0" at bounding box center [1285, 392] width 159 height 31
type input "2"
type input "20"
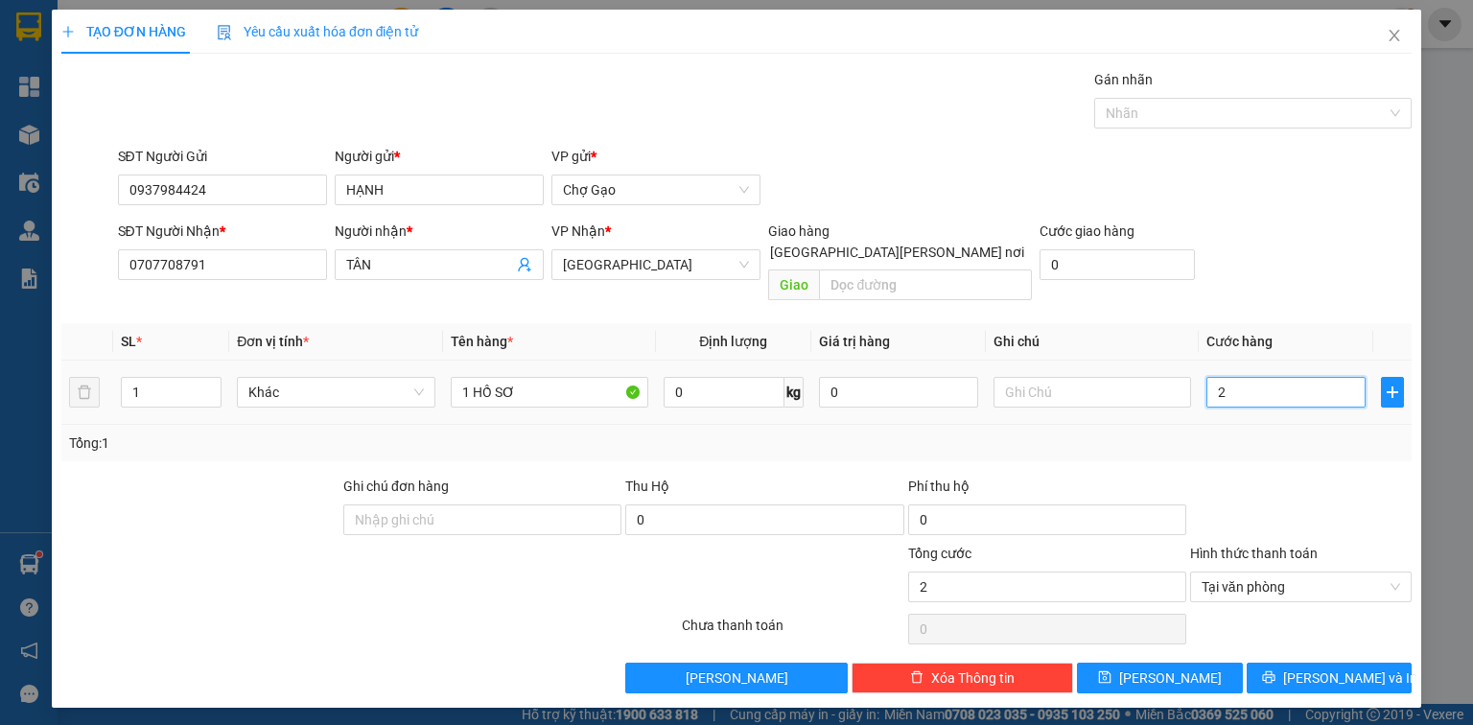
type input "20"
type input "20.000"
click at [1293, 663] on button "Lưu và In" at bounding box center [1330, 678] width 166 height 31
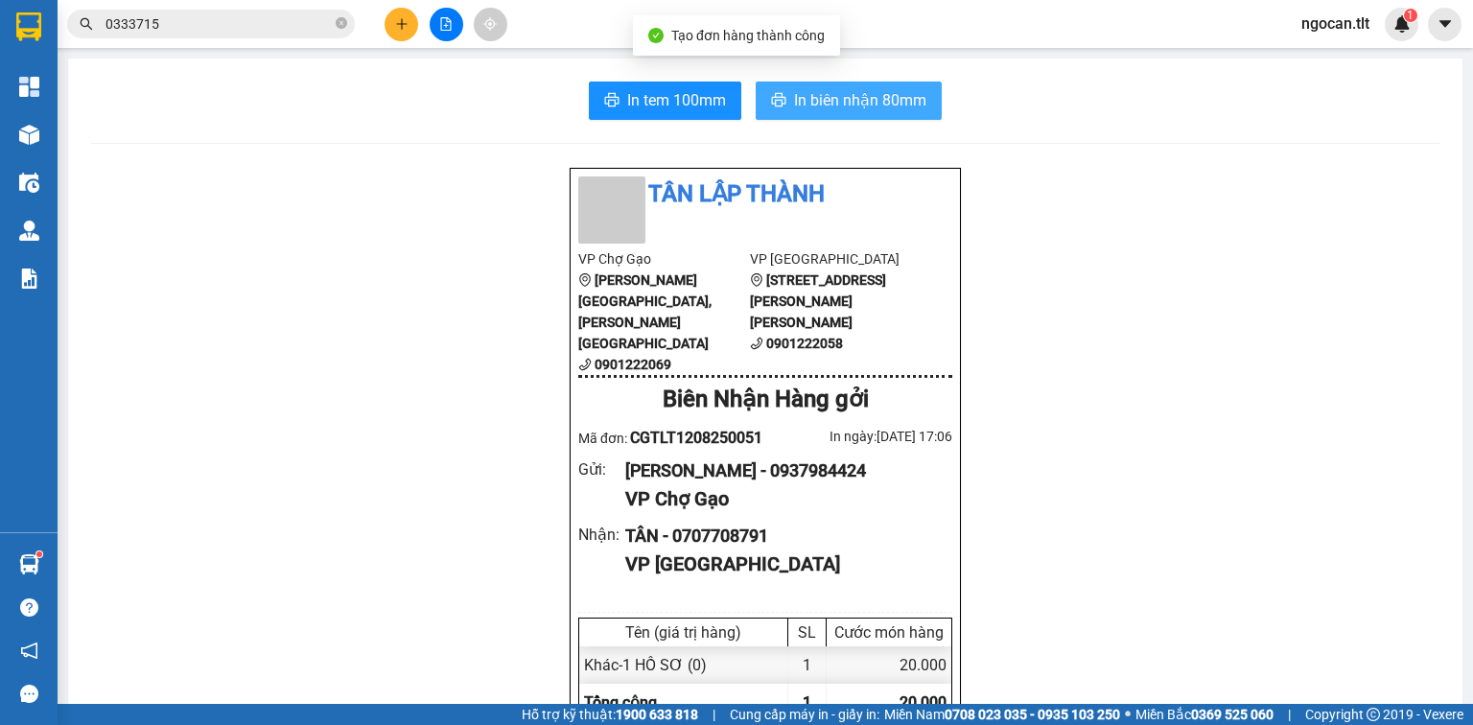
click at [889, 103] on span "In biên nhận 80mm" at bounding box center [860, 100] width 132 height 24
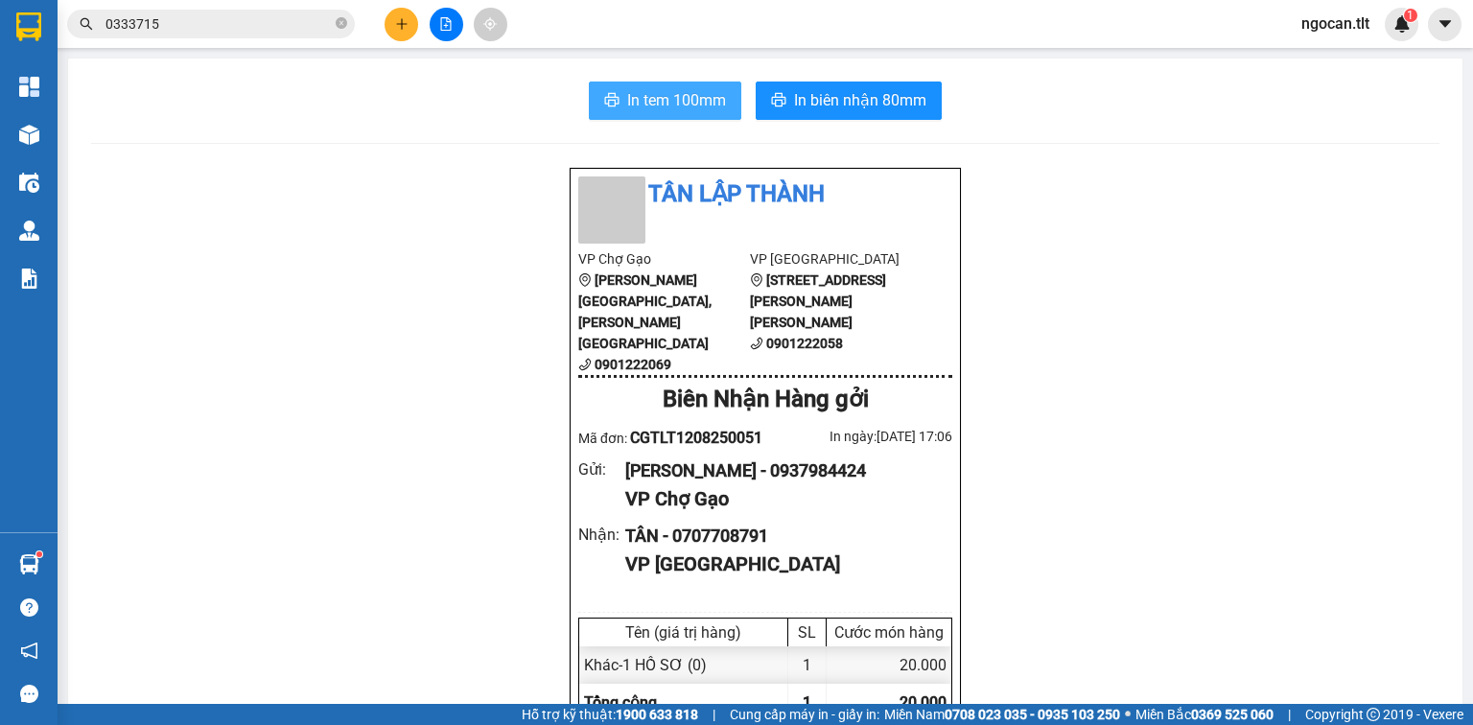
click at [662, 99] on span "In tem 100mm" at bounding box center [676, 100] width 99 height 24
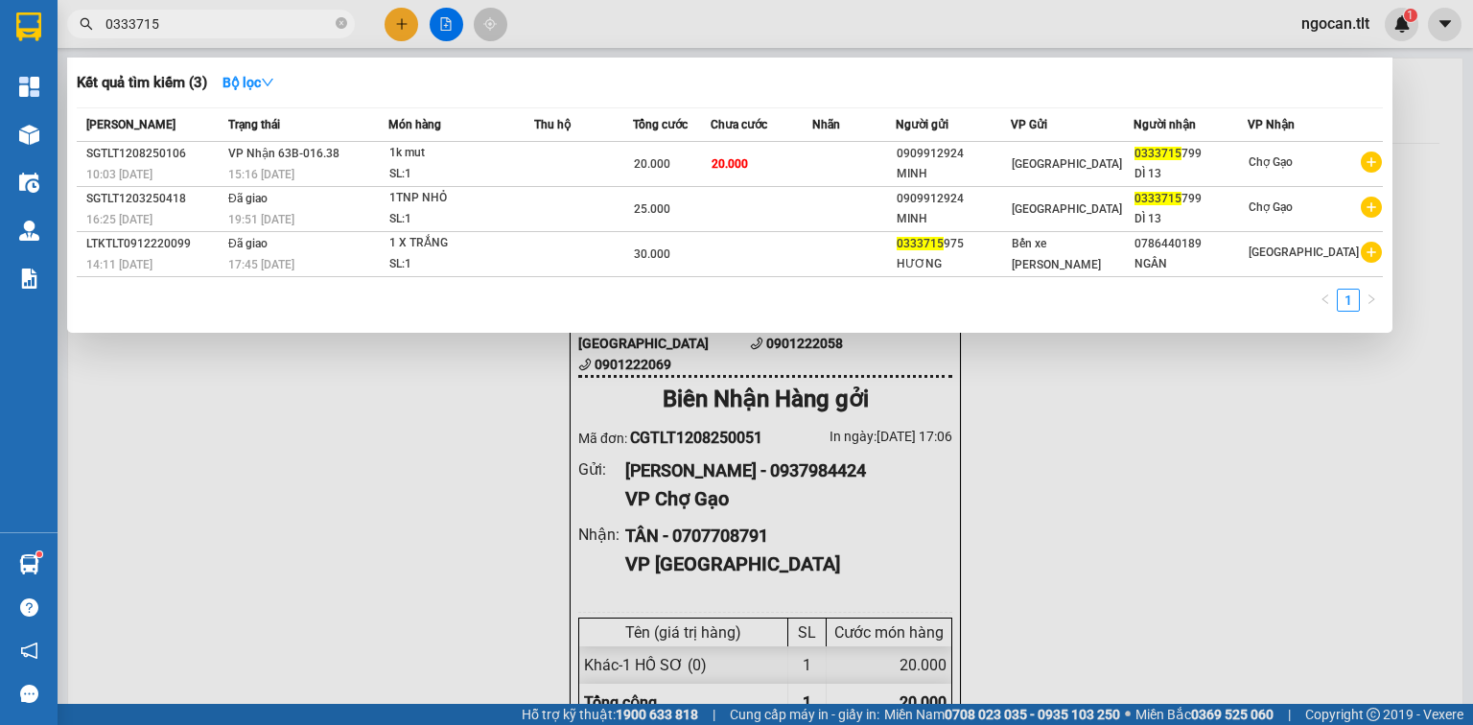
drag, startPoint x: 163, startPoint y: 24, endPoint x: 80, endPoint y: 30, distance: 83.6
click at [80, 30] on div "0333715" at bounding box center [187, 24] width 374 height 29
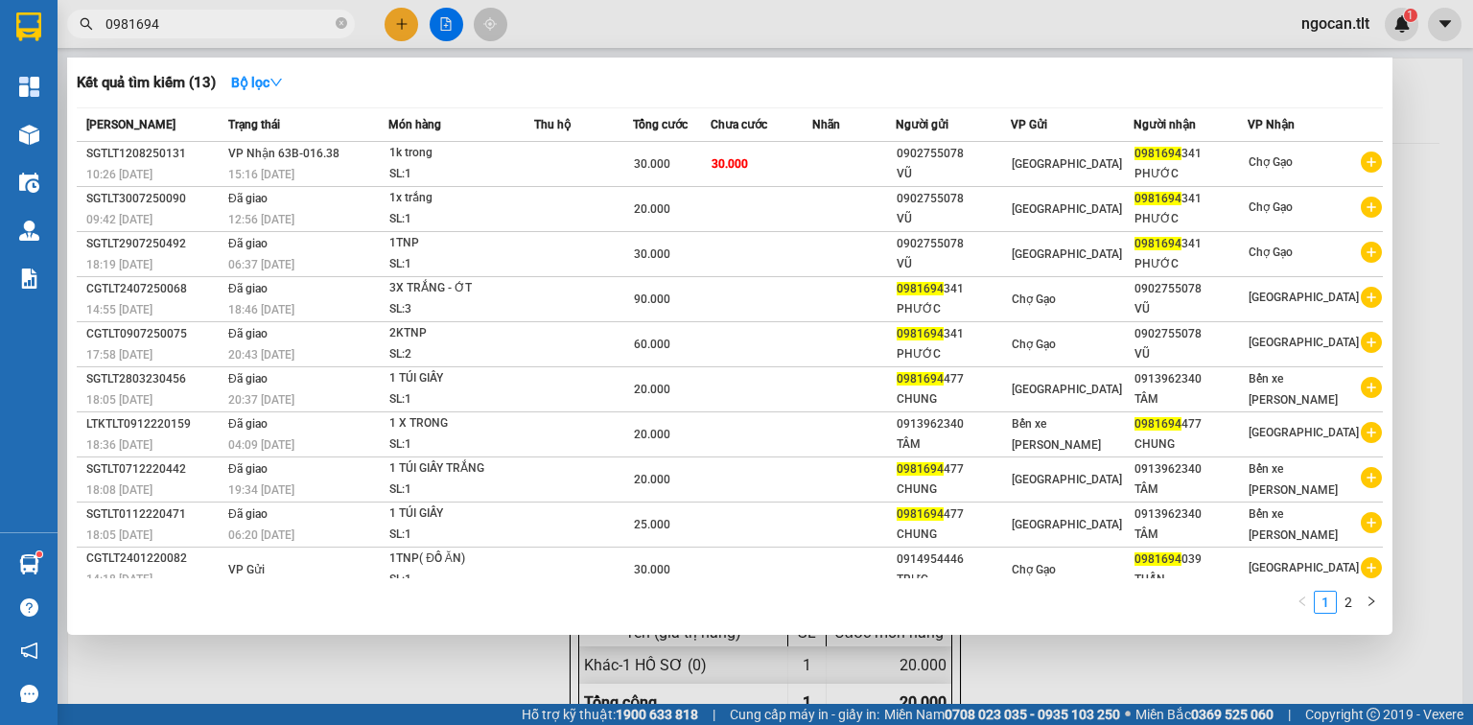
type input "0981694"
